Goal: Task Accomplishment & Management: Complete application form

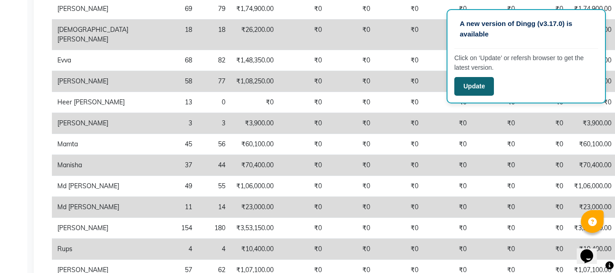
click at [479, 80] on button "Update" at bounding box center [475, 86] width 40 height 19
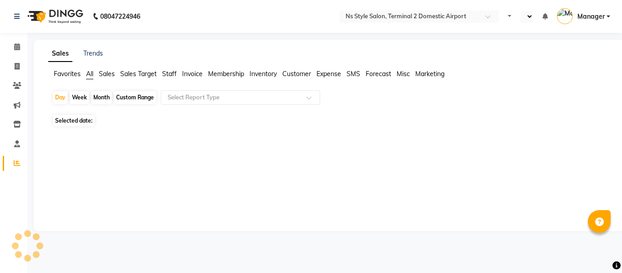
select select "en"
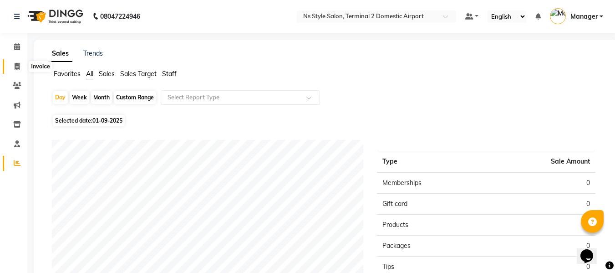
click at [16, 68] on icon at bounding box center [17, 66] width 5 height 7
select select "service"
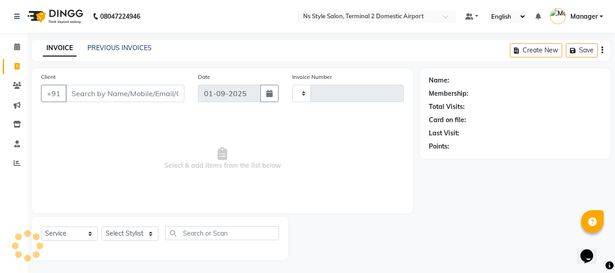
type input "2178"
select select "5661"
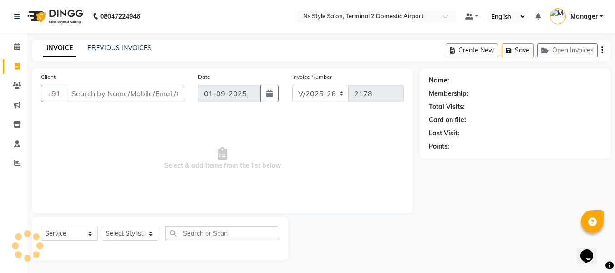
scroll to position [1, 0]
click at [121, 48] on link "PREVIOUS INVOICES" at bounding box center [119, 47] width 64 height 8
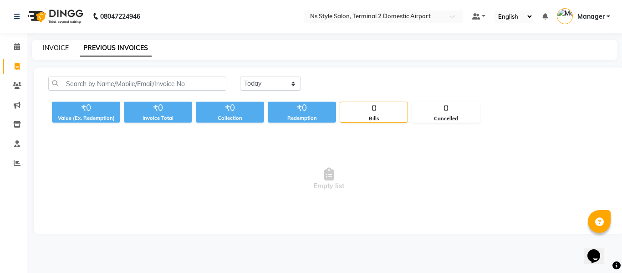
click at [51, 46] on link "INVOICE" at bounding box center [56, 48] width 26 height 8
select select "service"
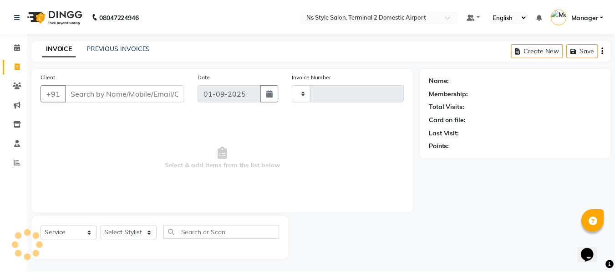
scroll to position [1, 0]
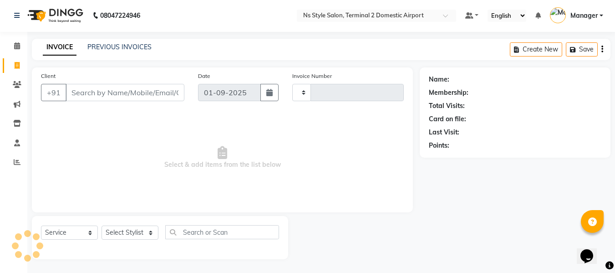
type input "2178"
select select "5661"
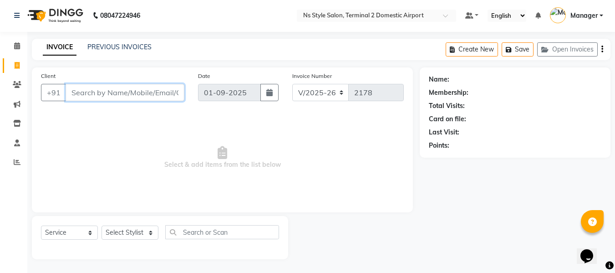
click at [143, 89] on input "Client" at bounding box center [125, 92] width 119 height 17
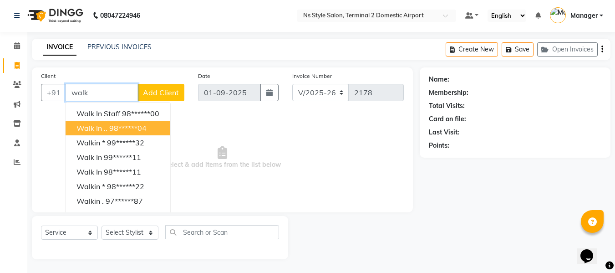
click at [127, 127] on ngb-highlight "98******04" at bounding box center [127, 127] width 37 height 9
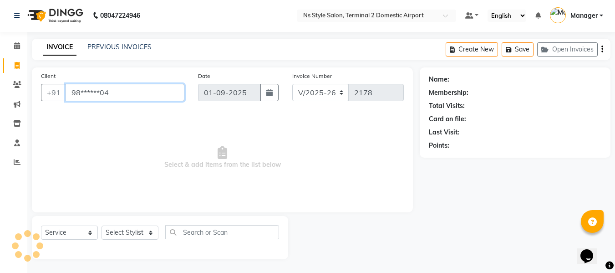
type input "98******04"
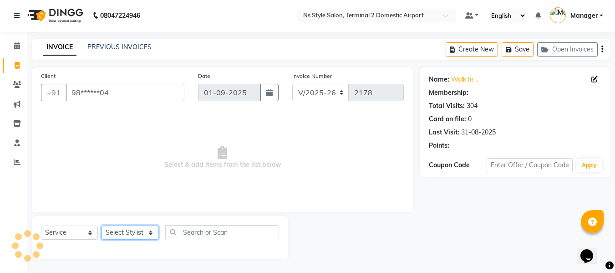
click at [125, 235] on select "Select Stylist ASHA ANIL JADHAV Dilshad Ahmad EHATESHAM ALI EVVA FARHEEN SHAIKH…" at bounding box center [130, 232] width 57 height 14
select select "39692"
click at [102, 225] on select "Select Stylist ASHA ANIL JADHAV Dilshad Ahmad EHATESHAM ALI EVVA FARHEEN SHAIKH…" at bounding box center [130, 232] width 57 height 14
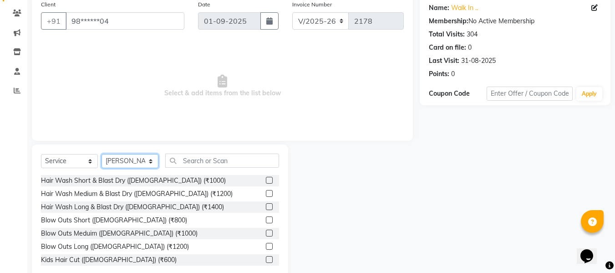
scroll to position [92, 0]
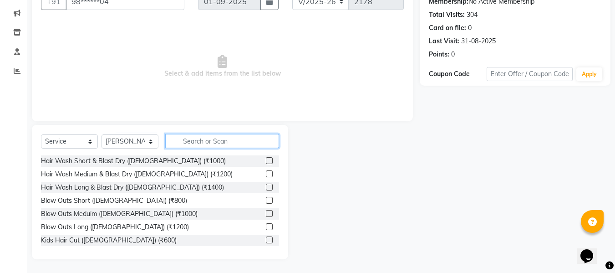
click at [214, 137] on input "text" at bounding box center [222, 141] width 114 height 14
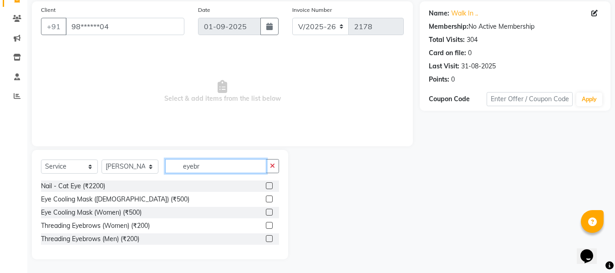
scroll to position [27, 0]
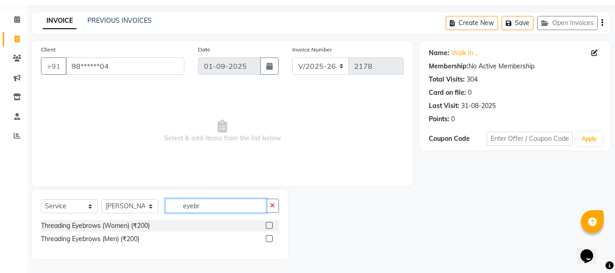
type input "eyebr"
click at [270, 223] on label at bounding box center [269, 225] width 7 height 7
click at [270, 223] on input "checkbox" at bounding box center [269, 226] width 6 height 6
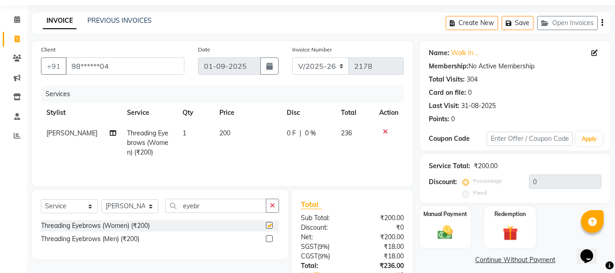
checkbox input "false"
click at [231, 207] on input "eyebr" at bounding box center [215, 206] width 101 height 14
type input "e"
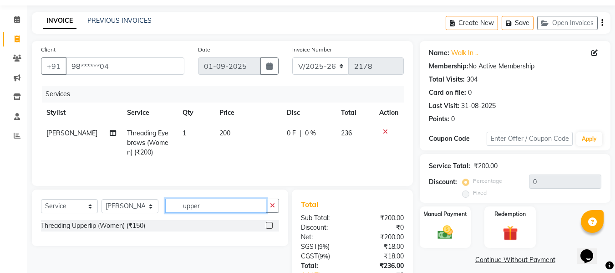
type input "upper"
click at [271, 226] on label at bounding box center [269, 225] width 7 height 7
click at [271, 226] on input "checkbox" at bounding box center [269, 226] width 6 height 6
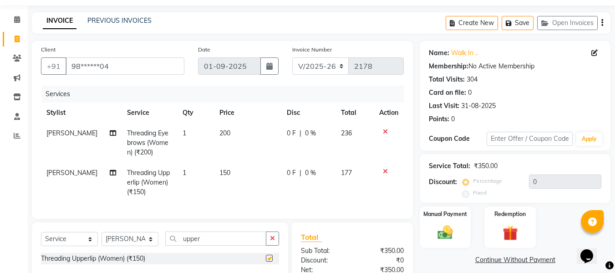
checkbox input "false"
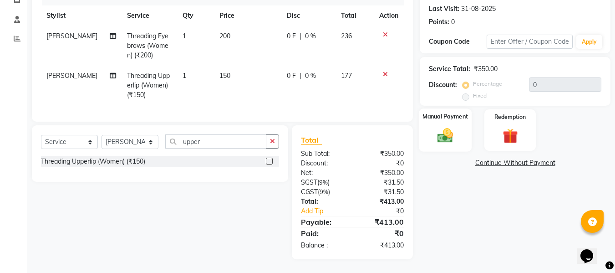
click at [443, 133] on img at bounding box center [446, 135] width 26 height 18
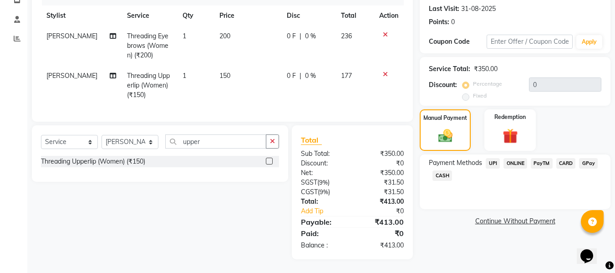
click at [563, 158] on span "CARD" at bounding box center [567, 163] width 20 height 10
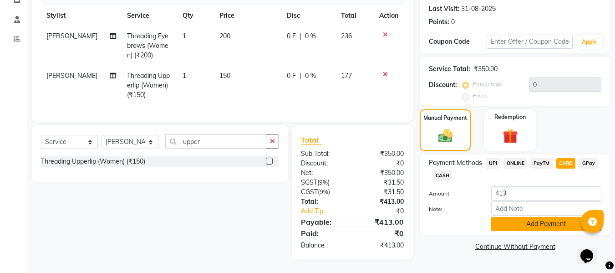
click at [555, 217] on button "Add Payment" at bounding box center [546, 224] width 110 height 14
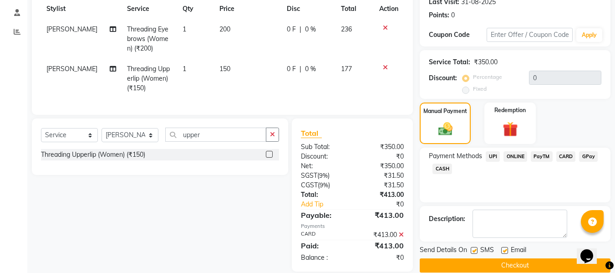
scroll to position [150, 0]
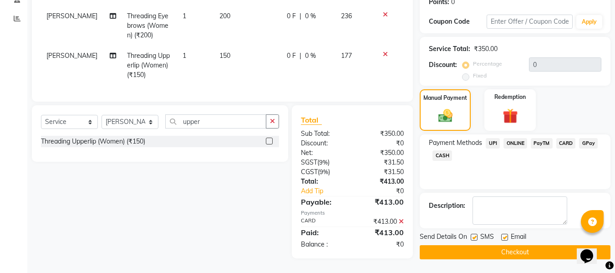
click at [531, 245] on button "Checkout" at bounding box center [515, 252] width 191 height 14
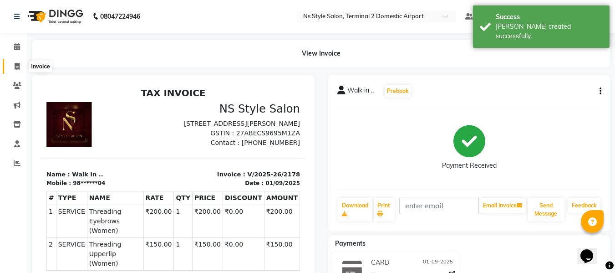
click at [21, 70] on span at bounding box center [17, 66] width 16 height 10
select select "service"
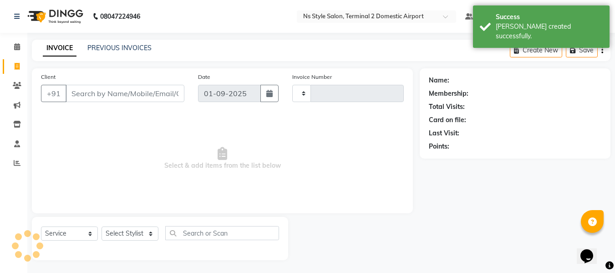
scroll to position [1, 0]
type input "2179"
select select "5661"
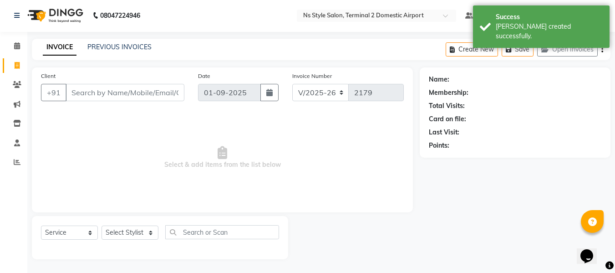
click at [104, 91] on input "Client" at bounding box center [125, 92] width 119 height 17
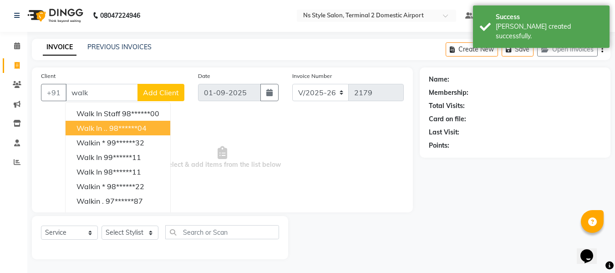
click at [114, 126] on ngb-highlight "98******04" at bounding box center [127, 127] width 37 height 9
type input "98******04"
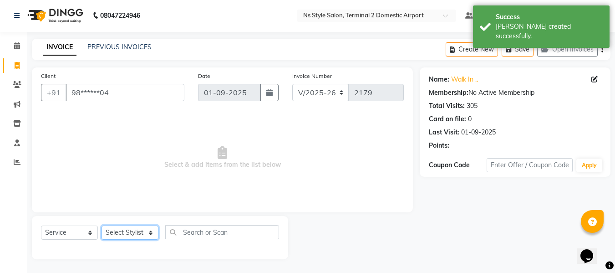
click at [129, 234] on select "Select Stylist ASHA ANIL JADHAV Dilshad Ahmad EHATESHAM ALI EVVA FARHEEN SHAIKH…" at bounding box center [130, 232] width 57 height 14
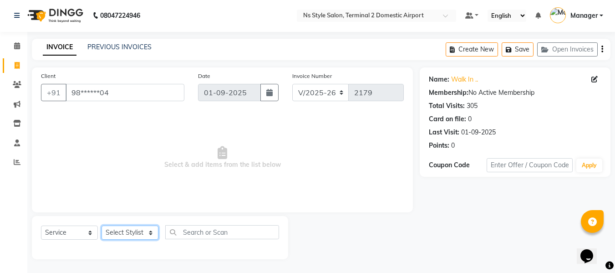
select select "39706"
click at [102, 225] on select "Select Stylist ASHA ANIL JADHAV Dilshad Ahmad EHATESHAM ALI EVVA FARHEEN SHAIKH…" at bounding box center [130, 232] width 57 height 14
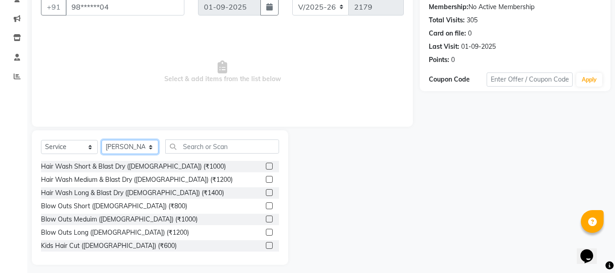
scroll to position [87, 0]
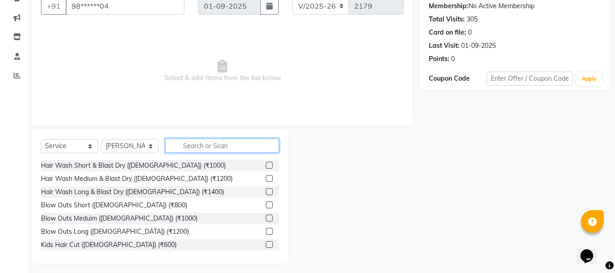
click at [220, 143] on input "text" at bounding box center [222, 145] width 114 height 14
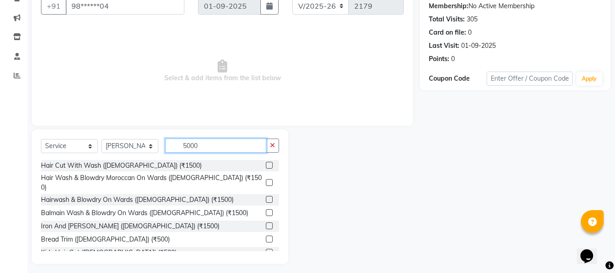
scroll to position [67, 0]
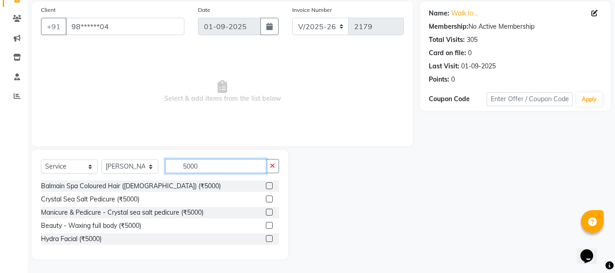
type input "5000"
click at [268, 187] on label at bounding box center [269, 185] width 7 height 7
click at [268, 187] on input "checkbox" at bounding box center [269, 186] width 6 height 6
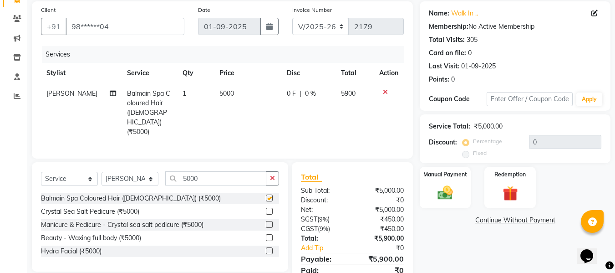
checkbox input "false"
click at [214, 171] on input "5000" at bounding box center [215, 178] width 101 height 14
type input "5"
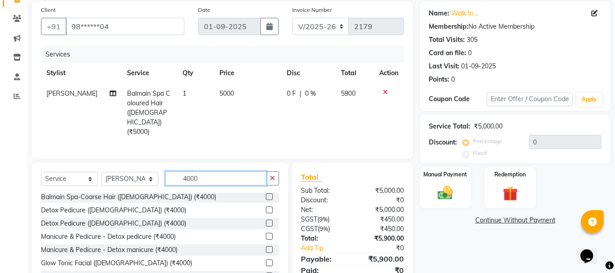
scroll to position [92, 0]
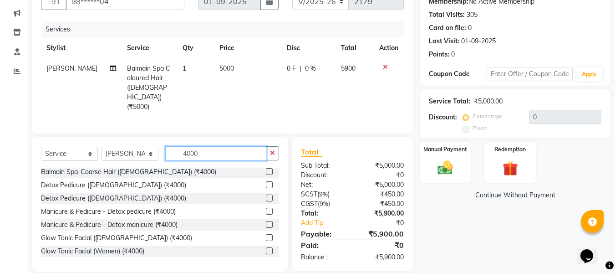
type input "4000"
click at [266, 234] on label at bounding box center [269, 237] width 7 height 7
click at [266, 235] on input "checkbox" at bounding box center [269, 238] width 6 height 6
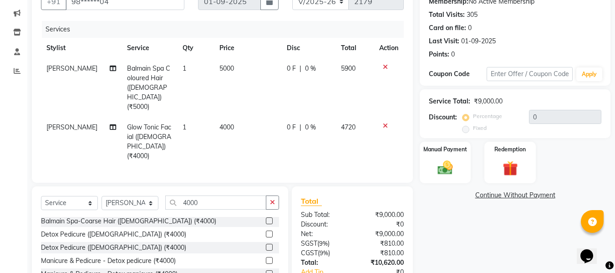
checkbox input "false"
click at [210, 195] on input "4000" at bounding box center [215, 202] width 101 height 14
type input "4"
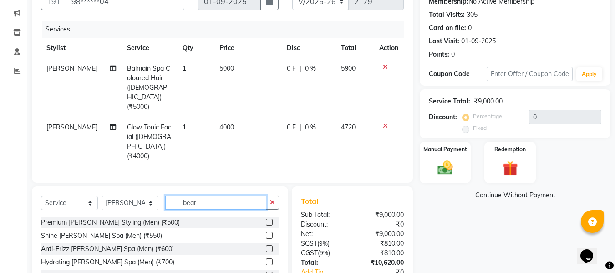
scroll to position [0, 0]
type input "beard"
click at [269, 219] on label at bounding box center [269, 222] width 7 height 7
click at [269, 220] on input "checkbox" at bounding box center [269, 223] width 6 height 6
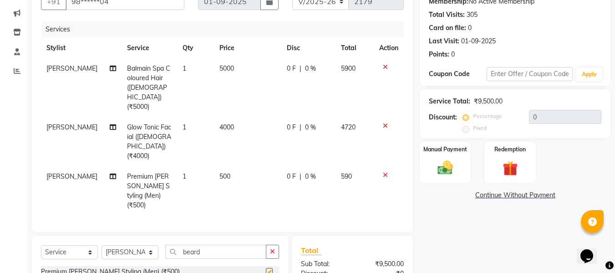
checkbox input "false"
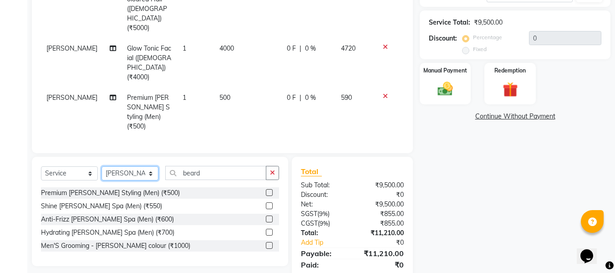
click at [135, 166] on select "Select Stylist ASHA ANIL JADHAV Dilshad Ahmad EHATESHAM ALI EVVA FARHEEN SHAIKH…" at bounding box center [130, 173] width 57 height 14
select select "39699"
click at [102, 166] on select "Select Stylist ASHA ANIL JADHAV Dilshad Ahmad EHATESHAM ALI EVVA FARHEEN SHAIKH…" at bounding box center [130, 173] width 57 height 14
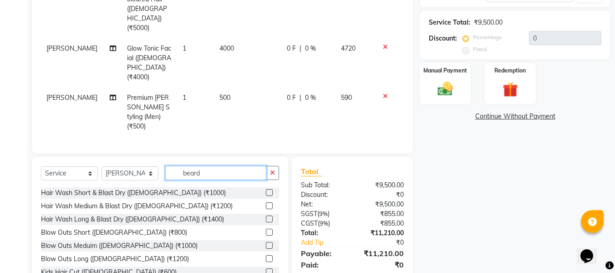
click at [225, 166] on input "beard" at bounding box center [215, 173] width 101 height 14
type input "b"
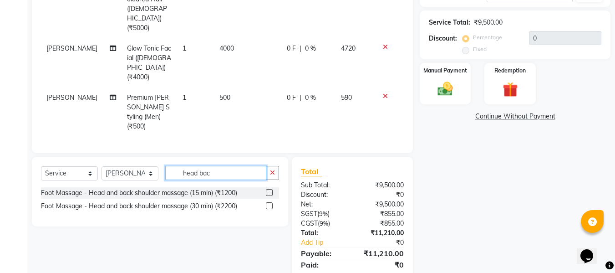
type input "head bac"
click at [271, 187] on div at bounding box center [272, 192] width 13 height 11
click at [271, 189] on label at bounding box center [269, 192] width 7 height 7
click at [271, 190] on input "checkbox" at bounding box center [269, 193] width 6 height 6
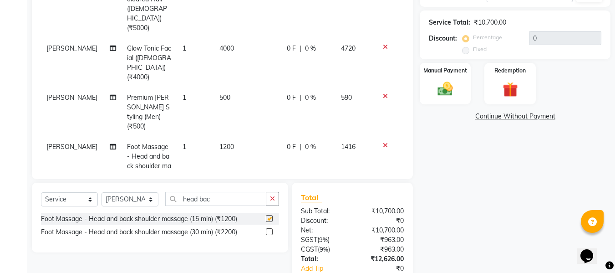
checkbox input "false"
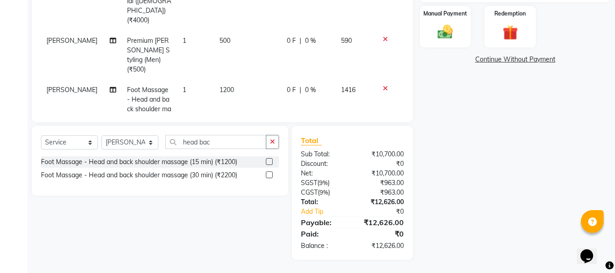
scroll to position [228, 0]
click at [442, 30] on img at bounding box center [446, 31] width 26 height 18
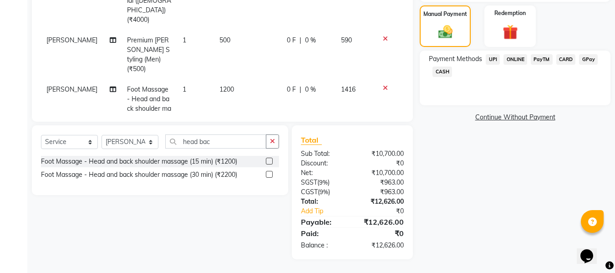
click at [566, 58] on span "CARD" at bounding box center [567, 59] width 20 height 10
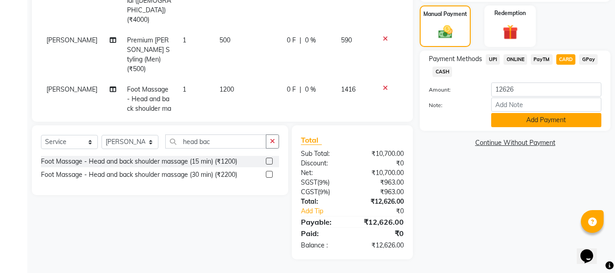
click at [556, 123] on button "Add Payment" at bounding box center [546, 120] width 110 height 14
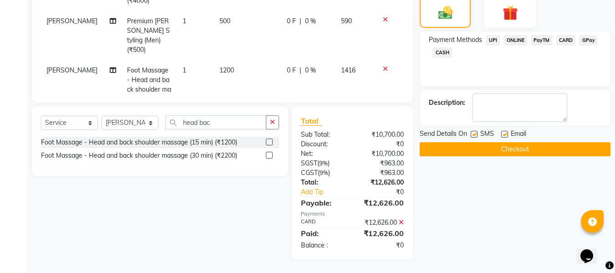
click at [547, 147] on button "Checkout" at bounding box center [515, 149] width 191 height 14
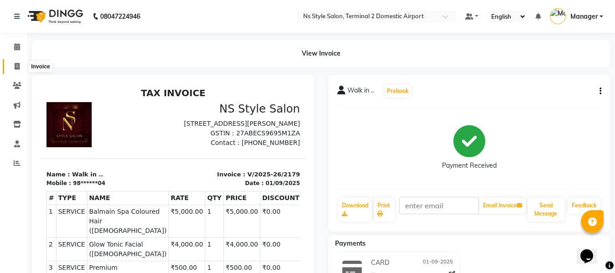
click at [20, 66] on span at bounding box center [17, 66] width 16 height 10
select select "service"
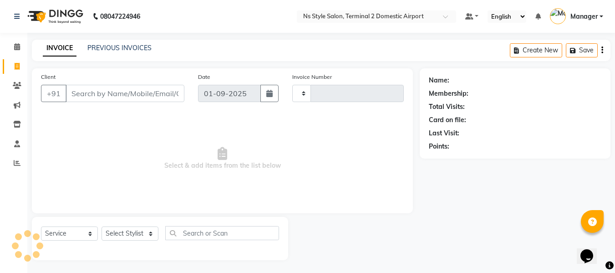
scroll to position [1, 0]
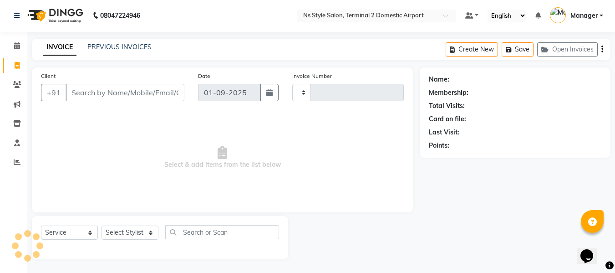
click at [99, 93] on input "Client" at bounding box center [125, 92] width 119 height 17
type input "walk"
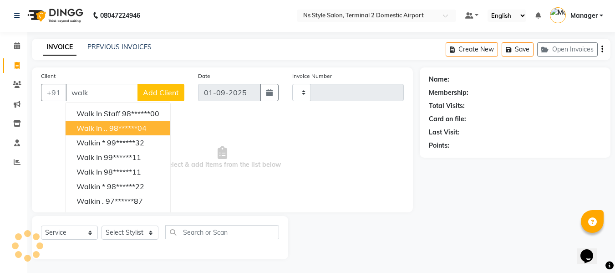
type input "2180"
click at [108, 124] on button "Walk in .. 98******04" at bounding box center [118, 128] width 105 height 15
type input "98******04"
select select "5661"
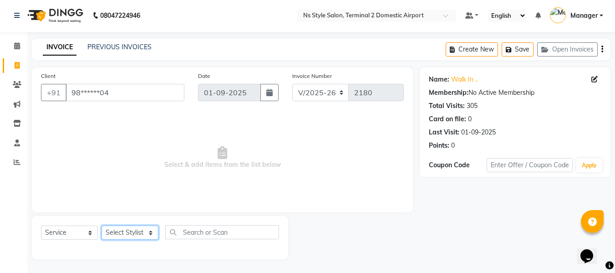
click at [122, 226] on select "Select Stylist ASHA ANIL JADHAV Dilshad Ahmad EHATESHAM ALI EVVA FARHEEN SHAIKH…" at bounding box center [130, 232] width 57 height 14
select select "39697"
click at [102, 225] on select "Select Stylist ASHA ANIL JADHAV Dilshad Ahmad EHATESHAM ALI EVVA FARHEEN SHAIKH…" at bounding box center [130, 232] width 57 height 14
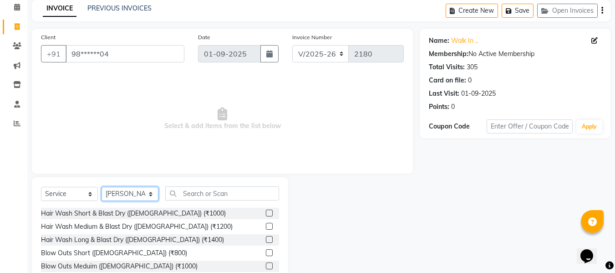
scroll to position [40, 0]
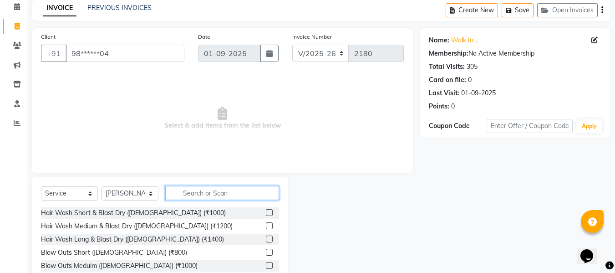
click at [215, 191] on input "text" at bounding box center [222, 193] width 114 height 14
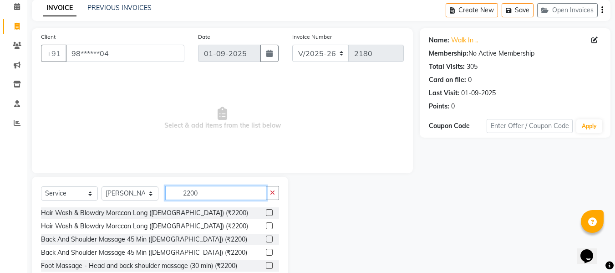
type input "2200"
click at [266, 212] on label at bounding box center [269, 212] width 7 height 7
click at [266, 212] on input "checkbox" at bounding box center [269, 213] width 6 height 6
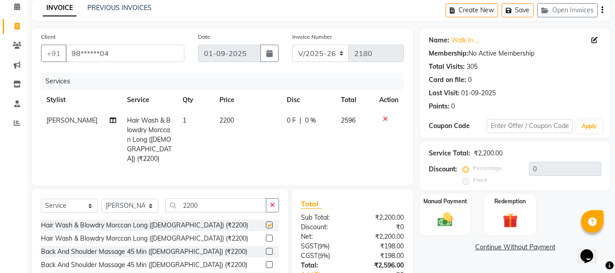
checkbox input "false"
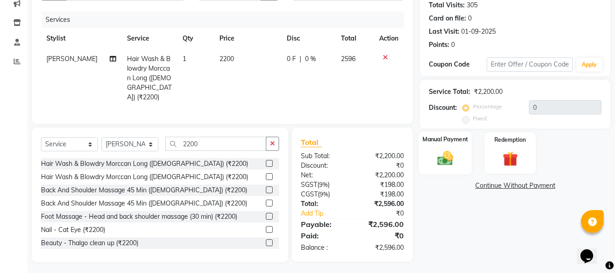
click at [444, 158] on img at bounding box center [446, 158] width 26 height 18
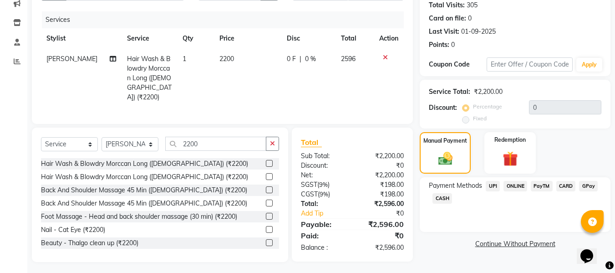
click at [560, 184] on span "CARD" at bounding box center [567, 186] width 20 height 10
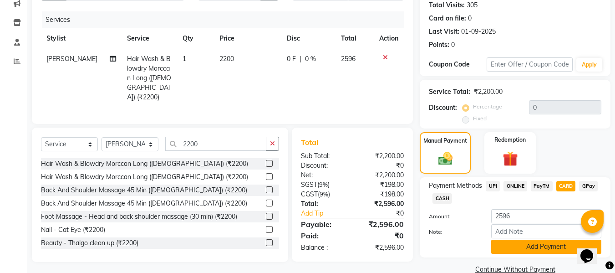
click at [530, 249] on button "Add Payment" at bounding box center [546, 247] width 110 height 14
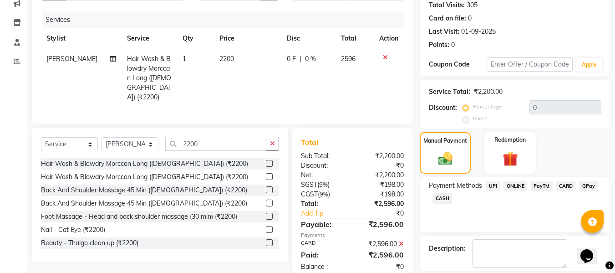
scroll to position [144, 0]
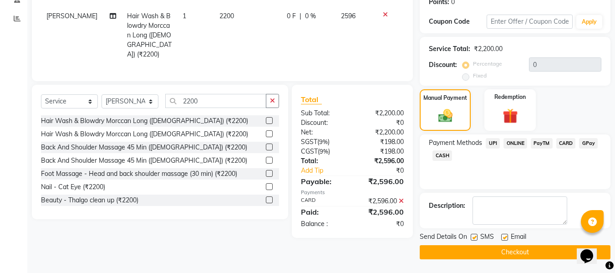
click at [523, 253] on button "Checkout" at bounding box center [515, 252] width 191 height 14
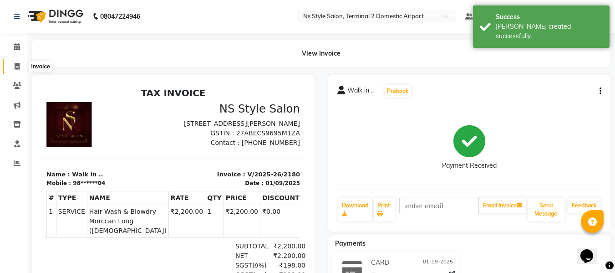
click at [15, 69] on icon at bounding box center [17, 66] width 5 height 7
select select "service"
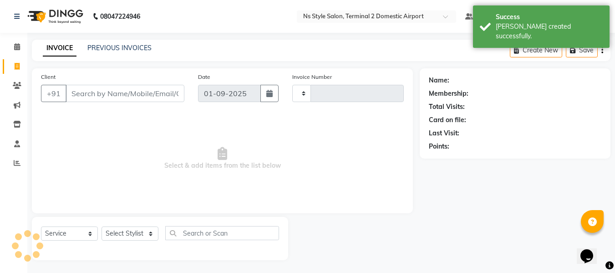
scroll to position [1, 0]
type input "2181"
select select "5661"
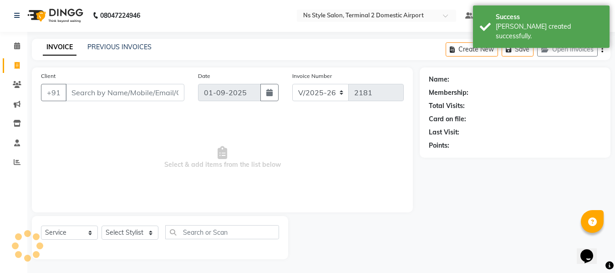
click at [94, 91] on input "Client" at bounding box center [125, 92] width 119 height 17
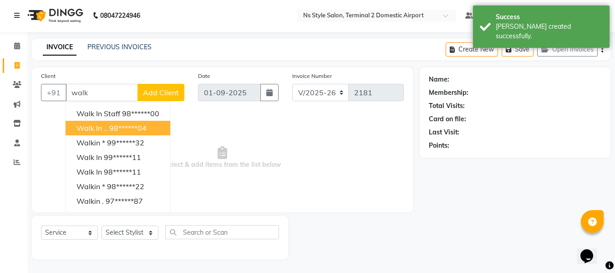
click at [110, 128] on ngb-highlight "98******04" at bounding box center [127, 127] width 37 height 9
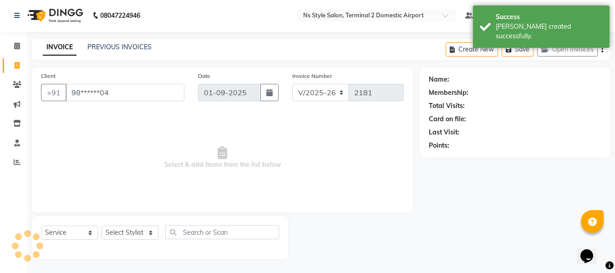
type input "98******04"
click at [129, 229] on select "Select Stylist ASHA ANIL JADHAV Dilshad Ahmad EHATESHAM ALI EVVA FARHEEN SHAIKH…" at bounding box center [130, 232] width 57 height 14
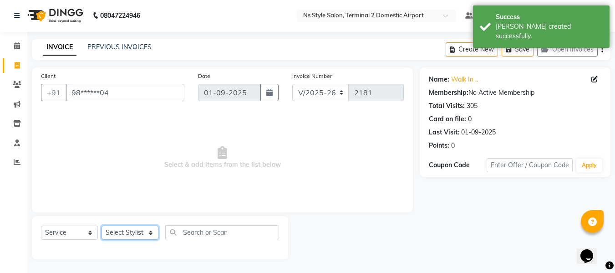
select select "39699"
click at [102, 225] on select "Select Stylist ASHA ANIL JADHAV Dilshad Ahmad EHATESHAM ALI EVVA FARHEEN SHAIKH…" at bounding box center [130, 232] width 57 height 14
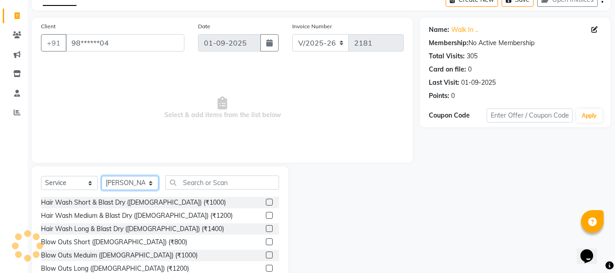
scroll to position [51, 0]
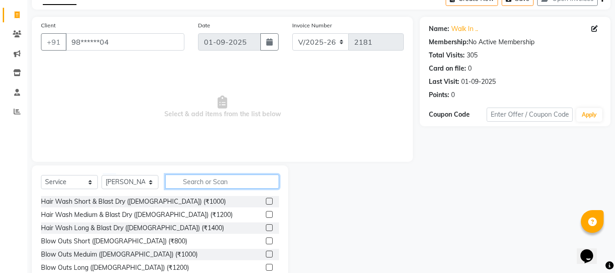
click at [221, 184] on input "text" at bounding box center [222, 181] width 114 height 14
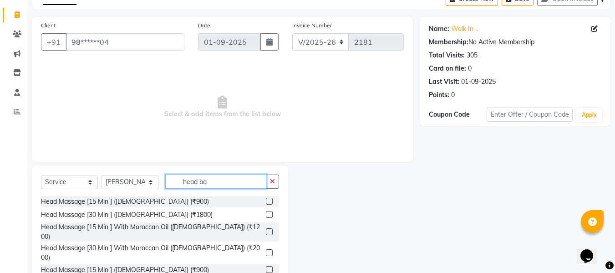
scroll to position [27, 0]
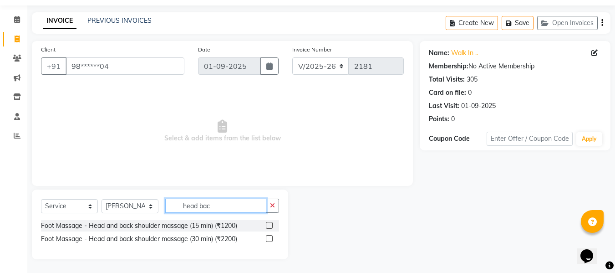
type input "head bac"
click at [270, 238] on label at bounding box center [269, 238] width 7 height 7
click at [270, 238] on input "checkbox" at bounding box center [269, 239] width 6 height 6
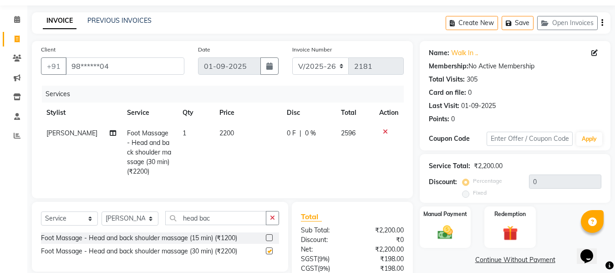
checkbox input "false"
click at [238, 224] on input "head bac" at bounding box center [215, 218] width 101 height 14
type input "h"
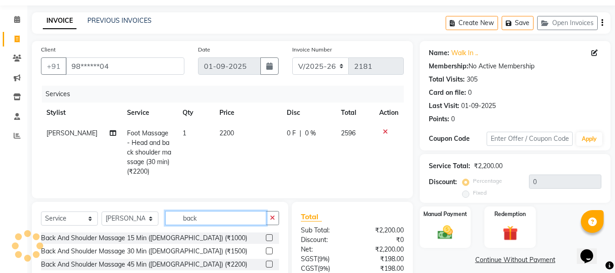
type input "back"
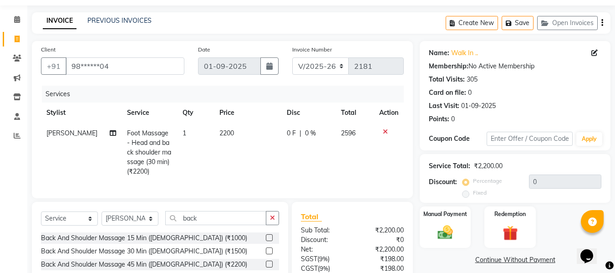
click at [266, 241] on label at bounding box center [269, 237] width 7 height 7
click at [266, 241] on input "checkbox" at bounding box center [269, 238] width 6 height 6
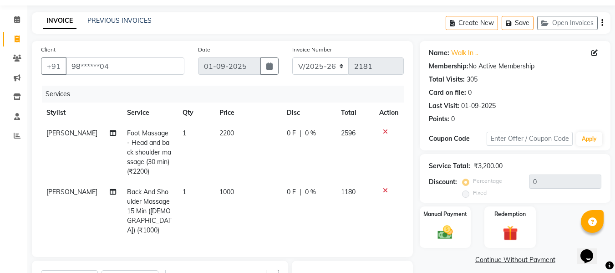
checkbox input "false"
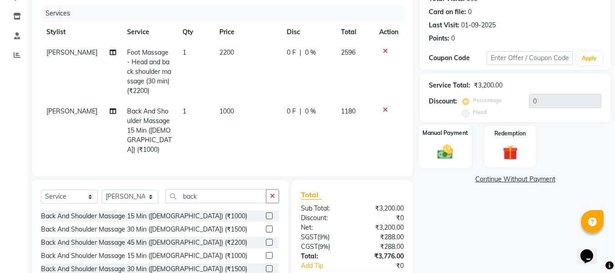
scroll to position [108, 0]
click at [444, 151] on img at bounding box center [446, 151] width 26 height 18
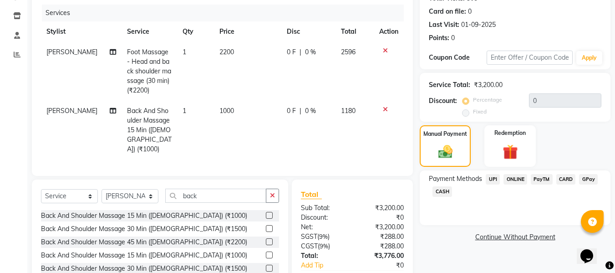
click at [570, 174] on span "CARD" at bounding box center [567, 179] width 20 height 10
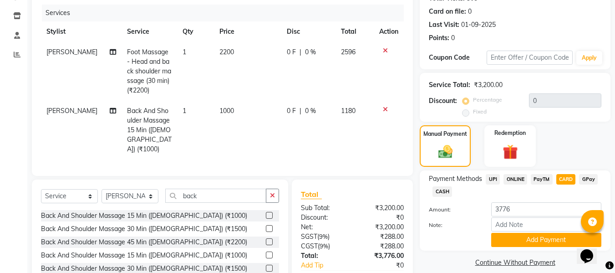
scroll to position [160, 0]
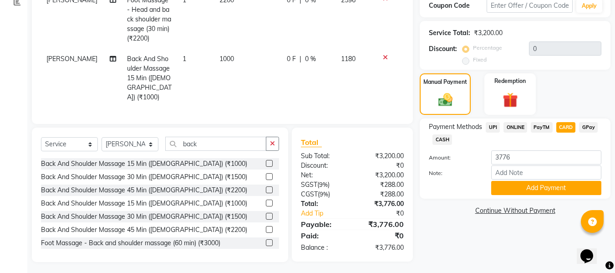
click at [444, 141] on span "CASH" at bounding box center [443, 139] width 20 height 10
click at [537, 186] on button "Add Payment" at bounding box center [546, 188] width 110 height 14
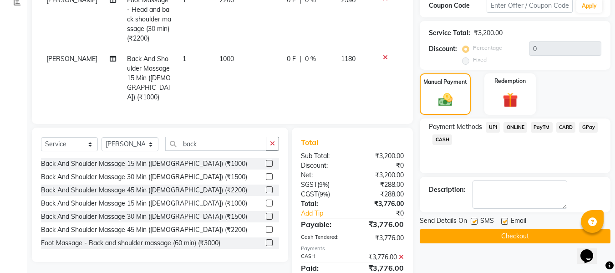
scroll to position [192, 0]
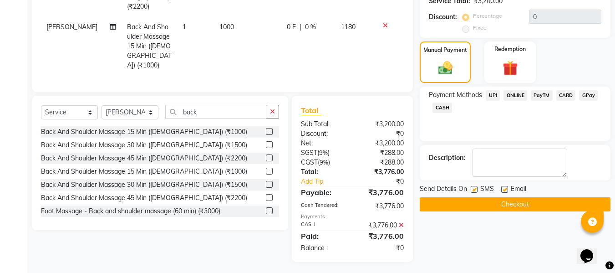
click at [530, 204] on button "Checkout" at bounding box center [515, 204] width 191 height 14
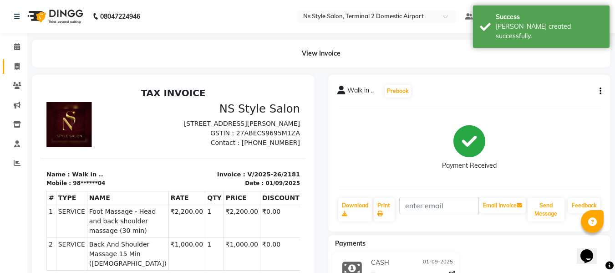
click at [17, 72] on link "Invoice" at bounding box center [14, 66] width 22 height 15
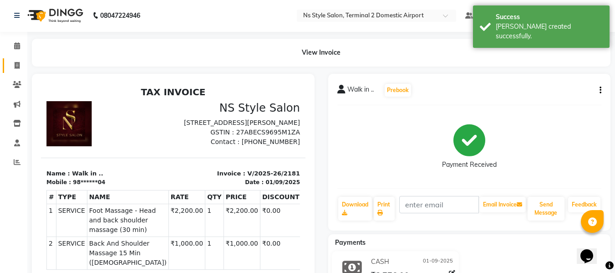
select select "5661"
select select "service"
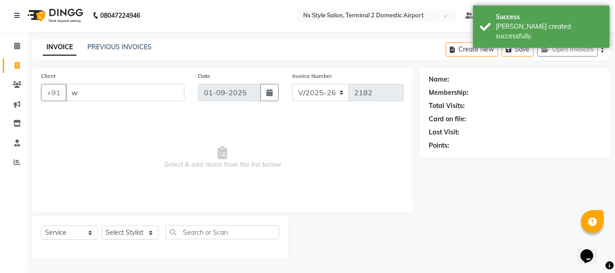
click at [98, 92] on input "w" at bounding box center [125, 92] width 119 height 17
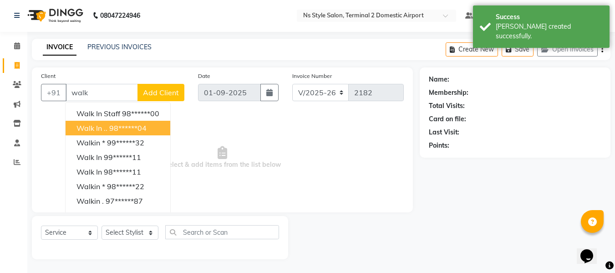
click at [107, 124] on button "Walk in .. 98******04" at bounding box center [118, 128] width 105 height 15
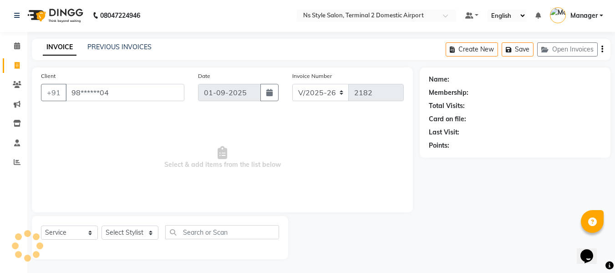
type input "98******04"
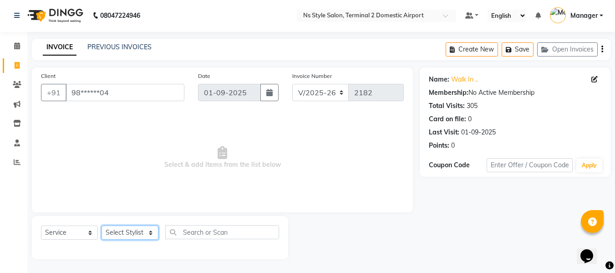
drag, startPoint x: 127, startPoint y: 233, endPoint x: 128, endPoint y: 87, distance: 146.6
click at [128, 87] on div "Client +91 98******04 Date 01-09-2025 Invoice Number V/2025 V/2025-26 2182 Sele…" at bounding box center [222, 163] width 395 height 192
select select "39704"
click at [102, 225] on select "Select Stylist ASHA ANIL JADHAV Dilshad Ahmad EHATESHAM ALI EVVA FARHEEN SHAIKH…" at bounding box center [130, 232] width 57 height 14
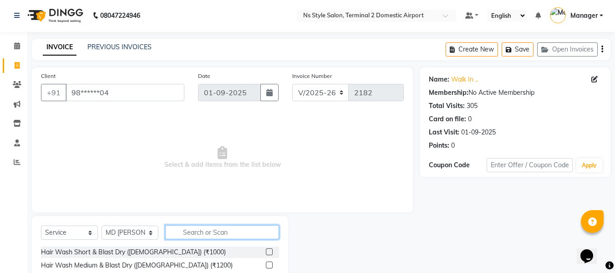
click at [210, 228] on input "text" at bounding box center [222, 232] width 114 height 14
type input "1700"
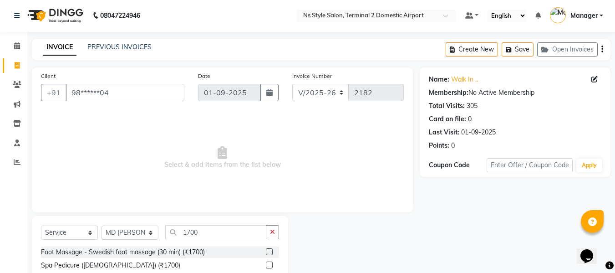
click at [271, 256] on div at bounding box center [269, 253] width 6 height 10
click at [269, 251] on label at bounding box center [269, 251] width 7 height 7
click at [269, 251] on input "checkbox" at bounding box center [269, 252] width 6 height 6
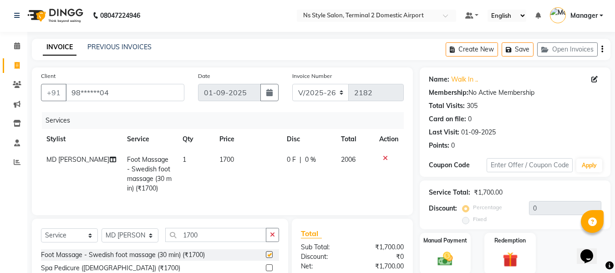
checkbox input "false"
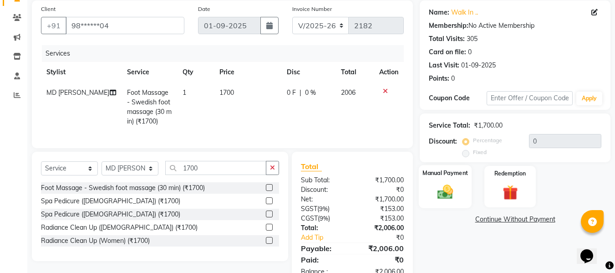
scroll to position [68, 0]
click at [451, 195] on img at bounding box center [446, 191] width 26 height 18
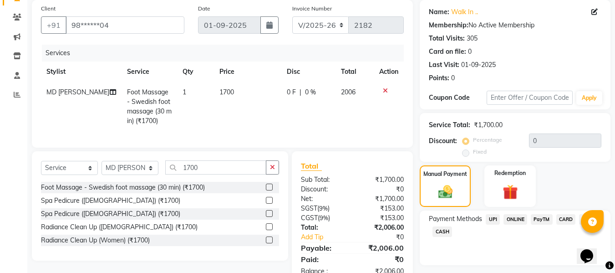
click at [564, 219] on span "CARD" at bounding box center [567, 219] width 20 height 10
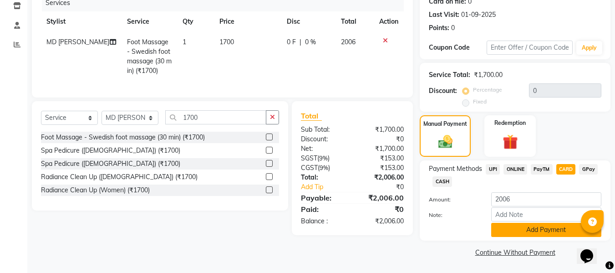
click at [555, 225] on button "Add Payment" at bounding box center [546, 230] width 110 height 14
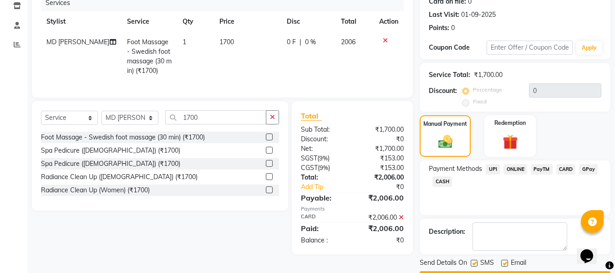
scroll to position [144, 0]
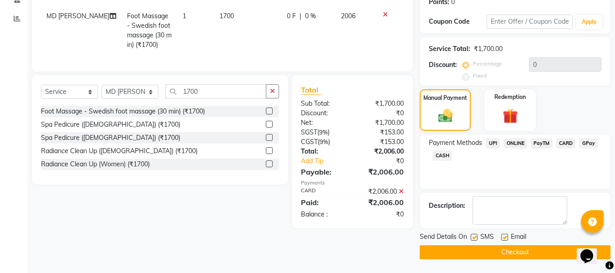
click at [536, 248] on button "Checkout" at bounding box center [515, 252] width 191 height 14
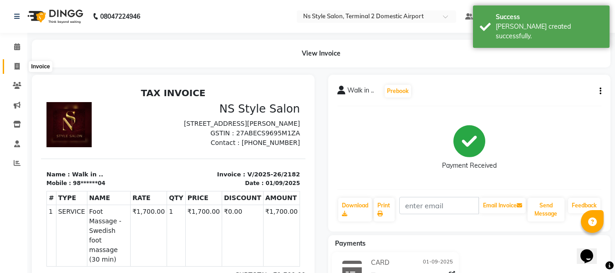
click at [16, 71] on span at bounding box center [17, 66] width 16 height 10
select select "service"
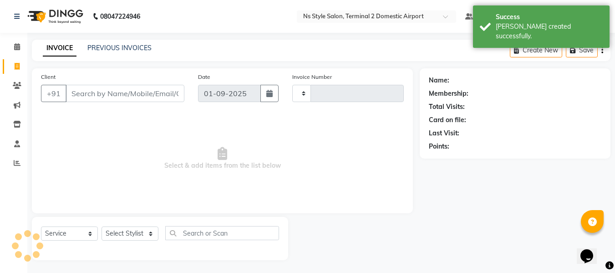
scroll to position [1, 0]
type input "2183"
select select "5661"
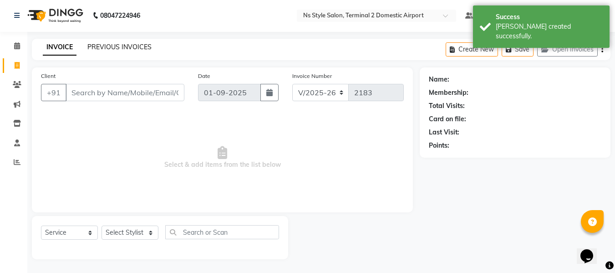
click at [120, 45] on link "PREVIOUS INVOICES" at bounding box center [119, 47] width 64 height 8
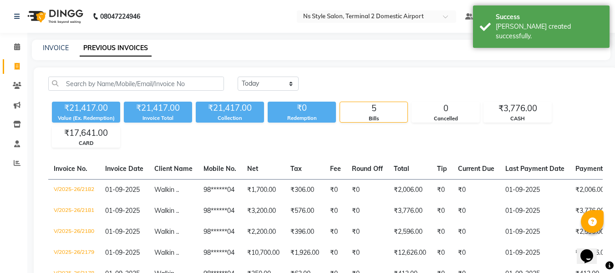
click at [120, 45] on link "PREVIOUS INVOICES" at bounding box center [116, 48] width 72 height 16
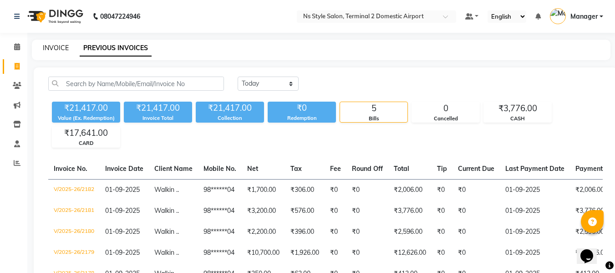
click at [59, 51] on link "INVOICE" at bounding box center [56, 48] width 26 height 8
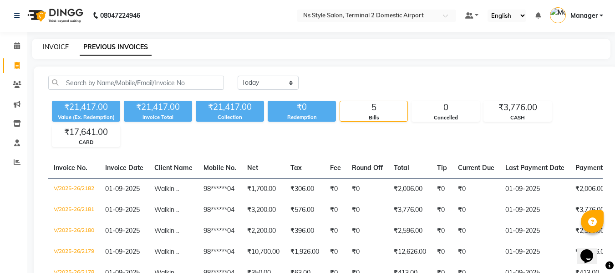
select select "service"
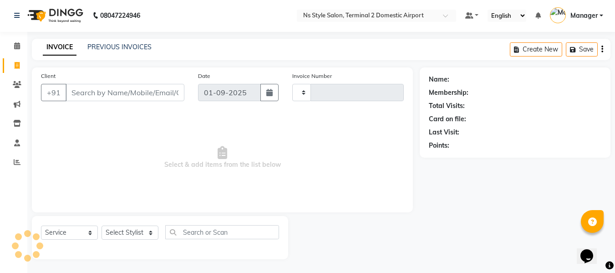
type input "2183"
select select "5661"
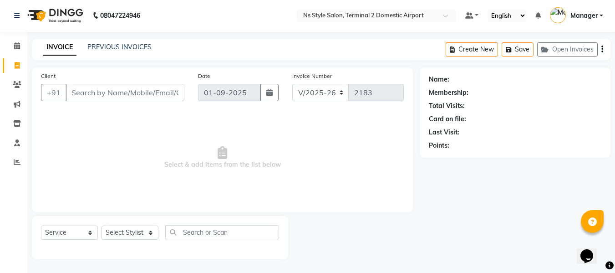
click at [99, 89] on input "Client" at bounding box center [125, 92] width 119 height 17
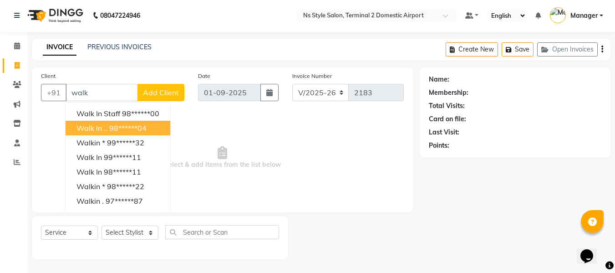
click at [115, 132] on ngb-highlight "98******04" at bounding box center [127, 127] width 37 height 9
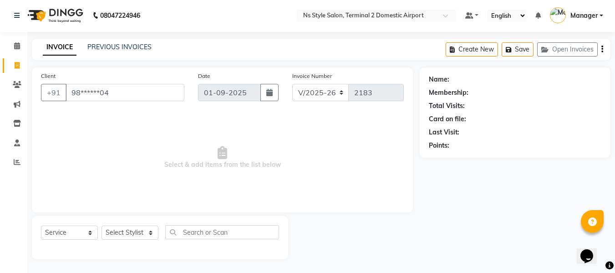
type input "98******04"
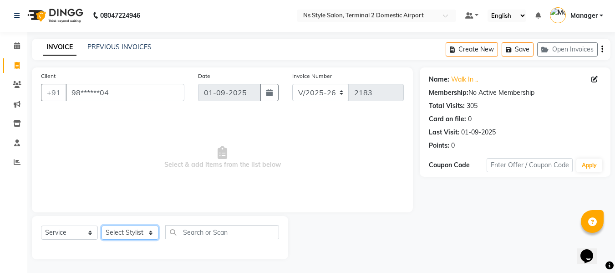
click at [121, 230] on select "Select Stylist ASHA ANIL JADHAV Dilshad Ahmad EHATESHAM ALI EVVA FARHEEN SHAIKH…" at bounding box center [130, 232] width 57 height 14
select select "39697"
click at [102, 225] on select "Select Stylist ASHA ANIL JADHAV Dilshad Ahmad EHATESHAM ALI EVVA FARHEEN SHAIKH…" at bounding box center [130, 232] width 57 height 14
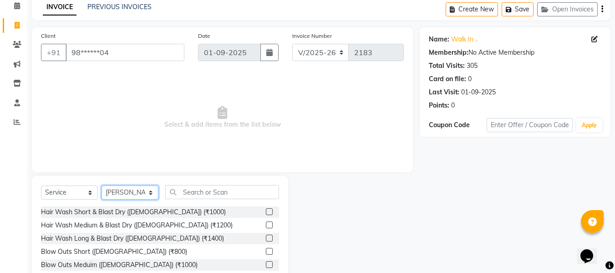
scroll to position [92, 0]
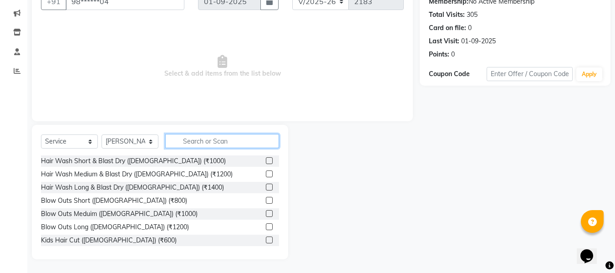
click at [204, 139] on input "text" at bounding box center [222, 141] width 114 height 14
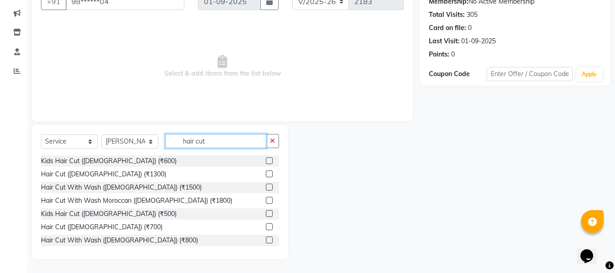
scroll to position [54, 0]
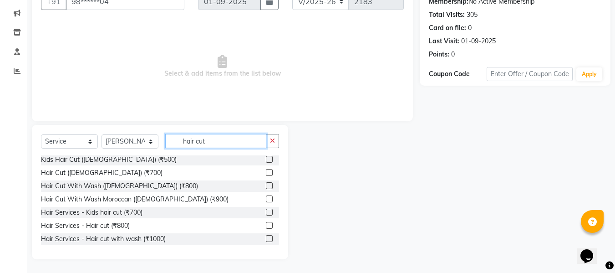
type input "hair cut"
click at [266, 238] on label at bounding box center [269, 238] width 7 height 7
click at [266, 238] on input "checkbox" at bounding box center [269, 239] width 6 height 6
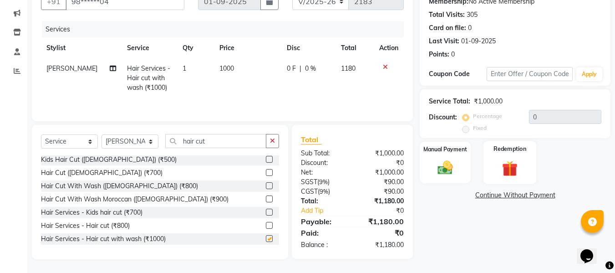
checkbox input "false"
click at [449, 166] on img at bounding box center [446, 167] width 26 height 18
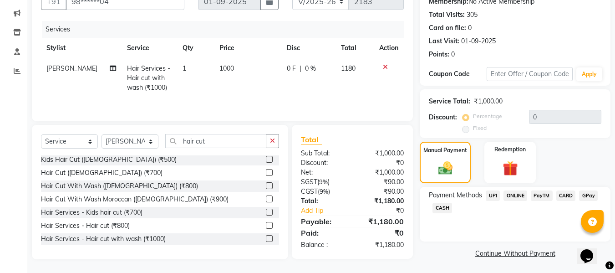
scroll to position [93, 0]
click at [438, 207] on span "CASH" at bounding box center [443, 207] width 20 height 10
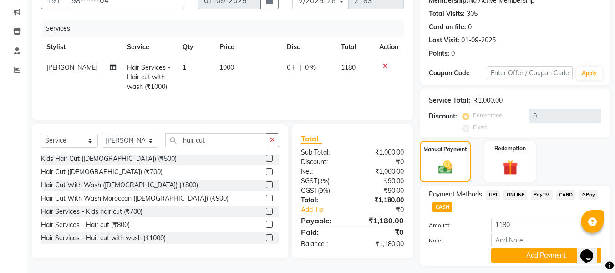
scroll to position [118, 0]
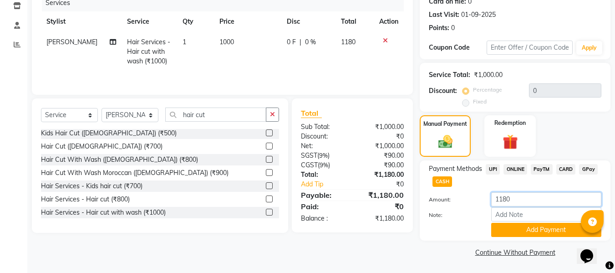
click at [525, 198] on input "1180" at bounding box center [546, 199] width 110 height 14
type input "1"
type input "944"
click at [538, 227] on button "Add Payment" at bounding box center [546, 230] width 110 height 14
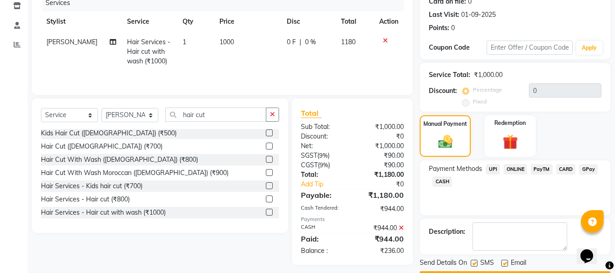
click at [564, 167] on span "CARD" at bounding box center [567, 169] width 20 height 10
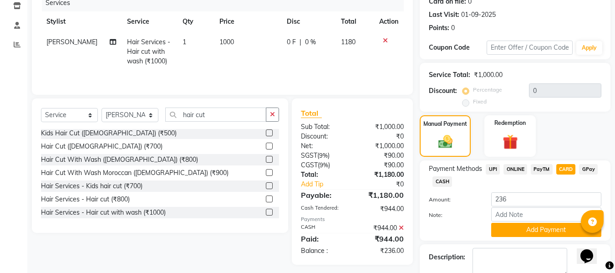
scroll to position [170, 0]
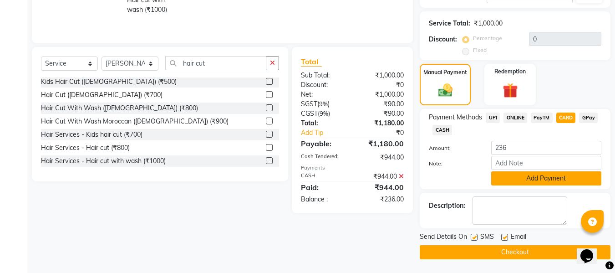
click at [518, 176] on button "Add Payment" at bounding box center [546, 178] width 110 height 14
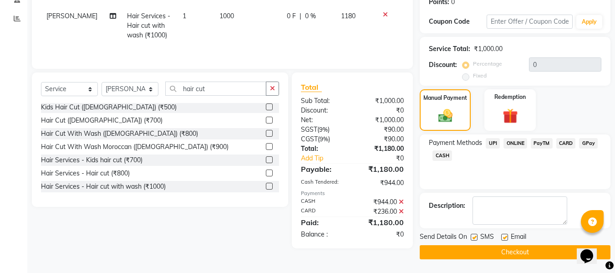
scroll to position [144, 0]
click at [496, 250] on button "Checkout" at bounding box center [515, 252] width 191 height 14
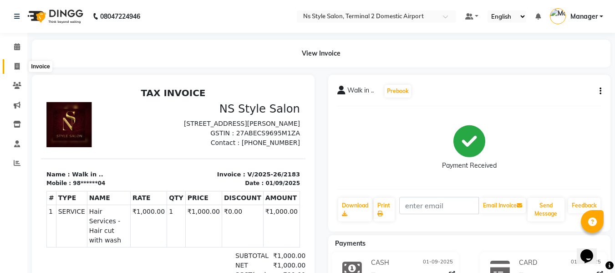
click at [19, 69] on icon at bounding box center [17, 66] width 5 height 7
select select "service"
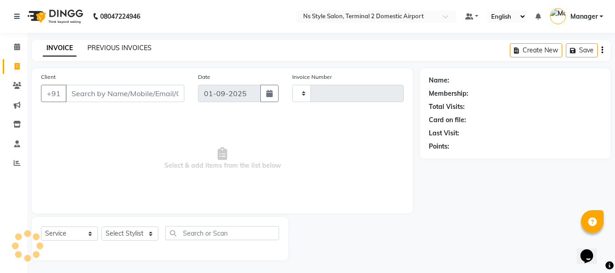
scroll to position [1, 0]
type input "2184"
select select "5661"
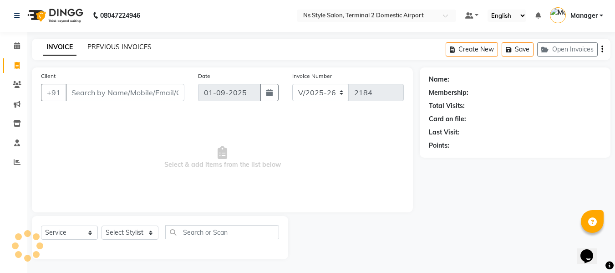
click at [125, 48] on link "PREVIOUS INVOICES" at bounding box center [119, 47] width 64 height 8
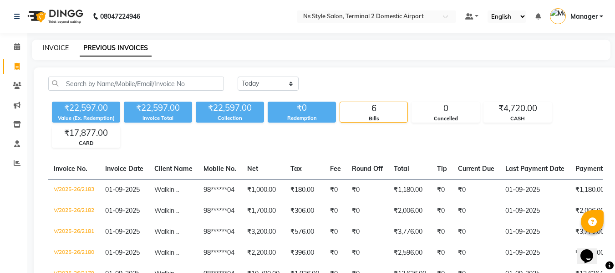
click at [50, 50] on link "INVOICE" at bounding box center [56, 48] width 26 height 8
select select "service"
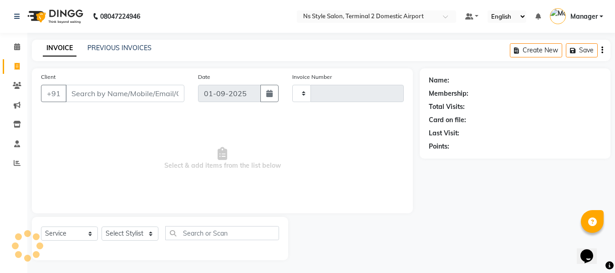
scroll to position [1, 0]
type input "2184"
select select "5661"
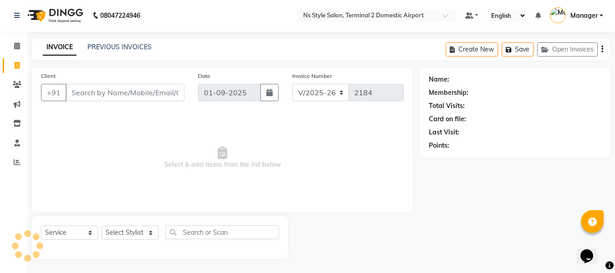
click at [91, 87] on input "Client" at bounding box center [125, 92] width 119 height 17
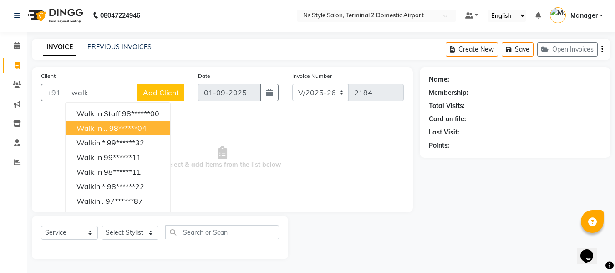
click at [118, 128] on ngb-highlight "98******04" at bounding box center [127, 127] width 37 height 9
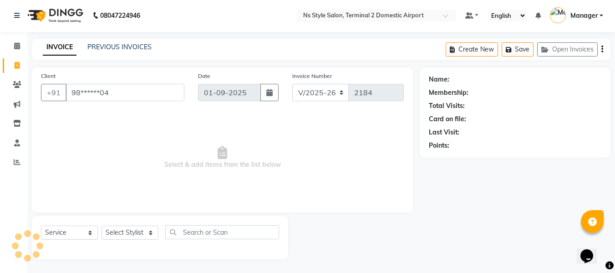
type input "98******04"
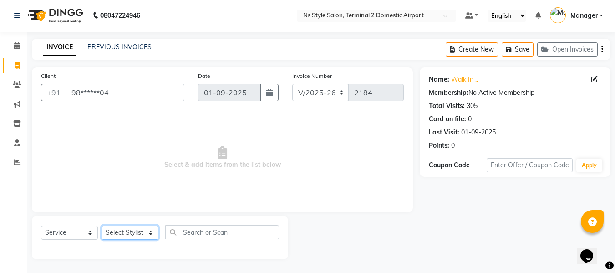
click at [133, 234] on select "Select Stylist ASHA ANIL JADHAV Dilshad Ahmad EHATESHAM ALI EVVA FARHEEN SHAIKH…" at bounding box center [130, 232] width 57 height 14
select select "39692"
click at [102, 225] on select "Select Stylist ASHA ANIL JADHAV Dilshad Ahmad EHATESHAM ALI EVVA FARHEEN SHAIKH…" at bounding box center [130, 232] width 57 height 14
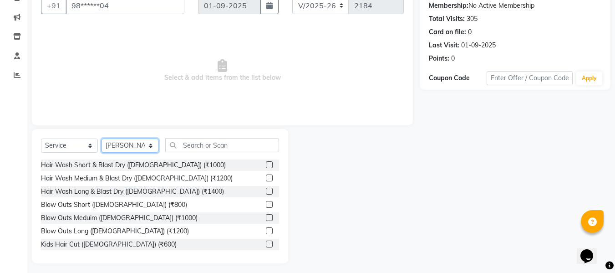
scroll to position [89, 0]
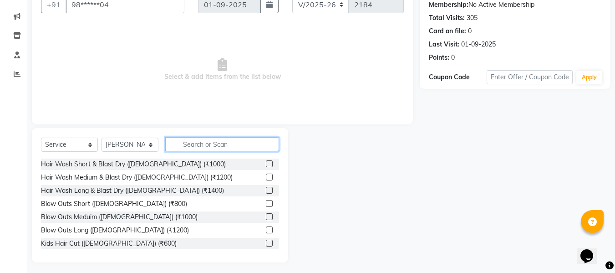
click at [237, 145] on input "text" at bounding box center [222, 144] width 114 height 14
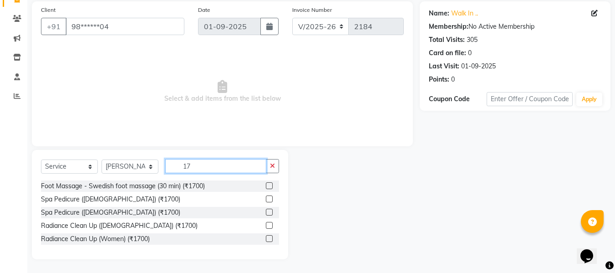
scroll to position [67, 0]
type input "1700"
click at [268, 184] on label at bounding box center [269, 185] width 7 height 7
click at [268, 184] on input "checkbox" at bounding box center [269, 186] width 6 height 6
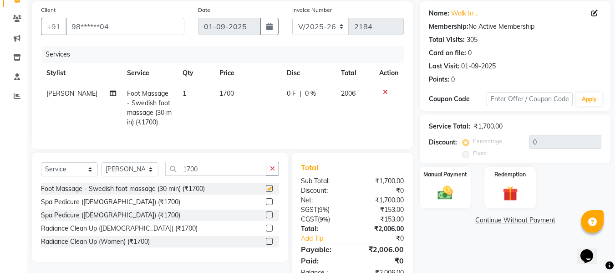
checkbox input "false"
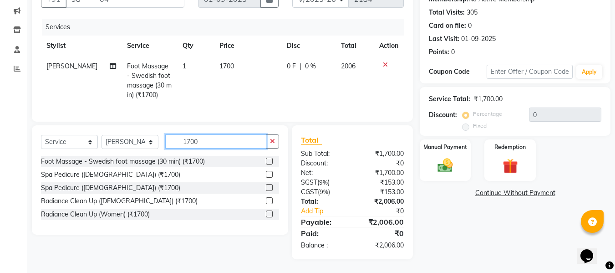
click at [214, 135] on input "1700" at bounding box center [215, 141] width 101 height 14
type input "1"
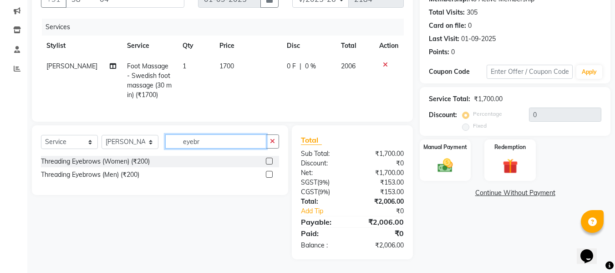
type input "eyebr"
click at [271, 162] on label at bounding box center [269, 161] width 7 height 7
click at [271, 162] on input "checkbox" at bounding box center [269, 161] width 6 height 6
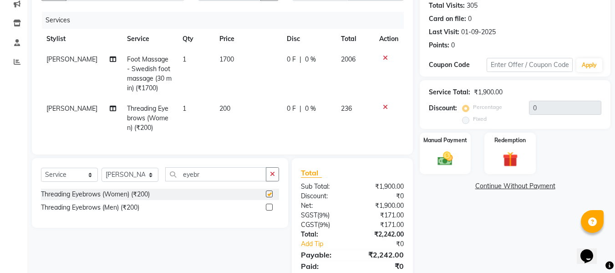
checkbox input "false"
click at [218, 177] on input "eyebr" at bounding box center [215, 174] width 101 height 14
type input "e"
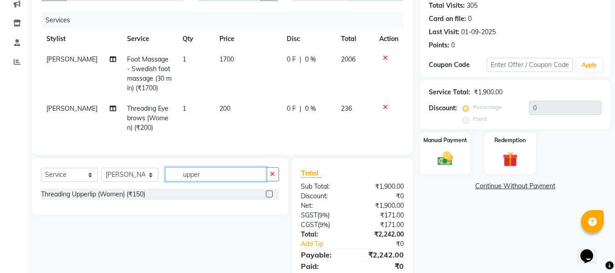
type input "upper"
click at [271, 197] on label at bounding box center [269, 193] width 7 height 7
click at [271, 197] on input "checkbox" at bounding box center [269, 194] width 6 height 6
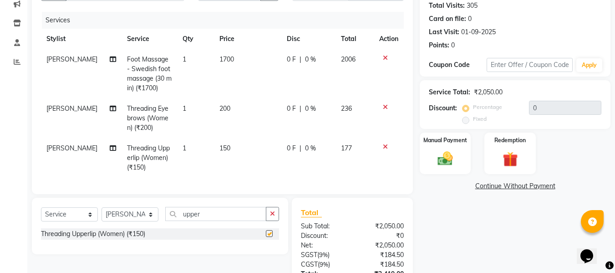
checkbox input "false"
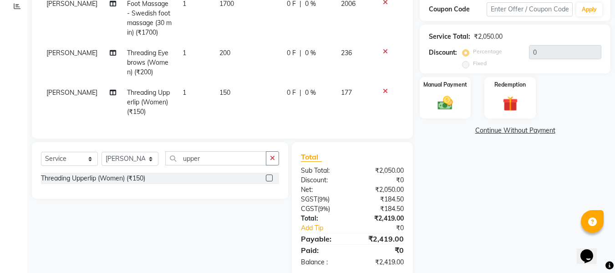
scroll to position [157, 0]
click at [453, 99] on img at bounding box center [446, 102] width 26 height 18
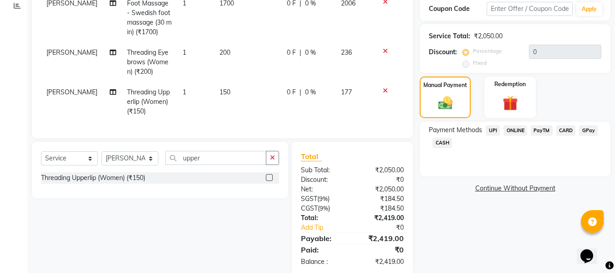
click at [561, 131] on span "CARD" at bounding box center [567, 130] width 20 height 10
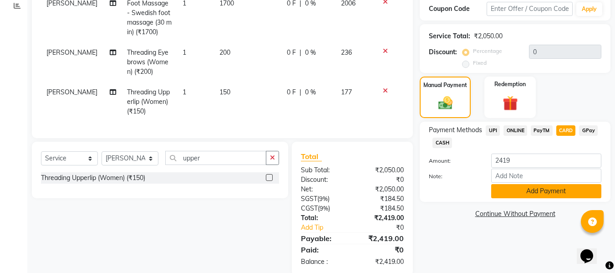
click at [544, 188] on button "Add Payment" at bounding box center [546, 191] width 110 height 14
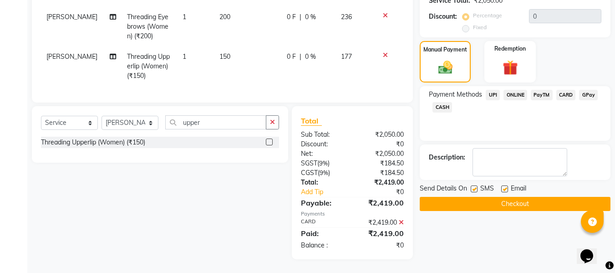
scroll to position [194, 0]
click at [540, 197] on button "Checkout" at bounding box center [515, 204] width 191 height 14
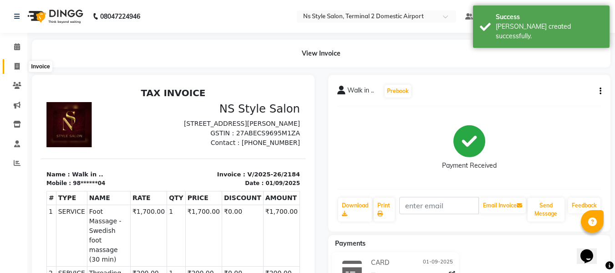
click at [19, 65] on icon at bounding box center [17, 66] width 5 height 7
select select "service"
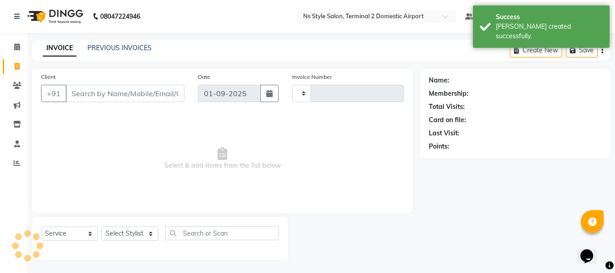
scroll to position [1, 0]
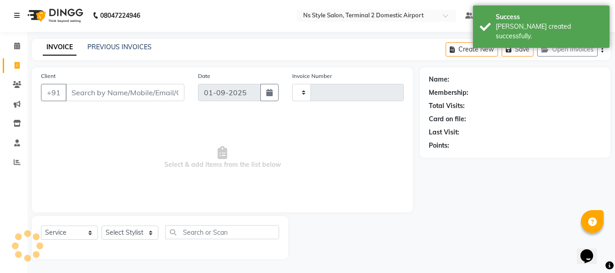
type input "2185"
select select "5661"
click at [100, 91] on input "Client" at bounding box center [125, 92] width 119 height 17
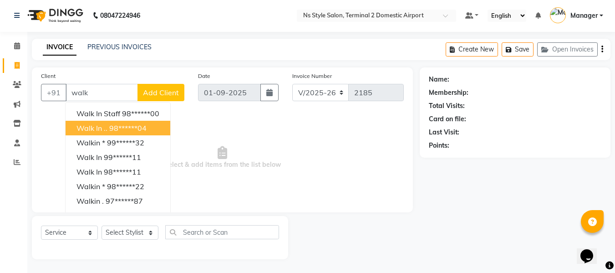
click at [122, 128] on ngb-highlight "98******04" at bounding box center [127, 127] width 37 height 9
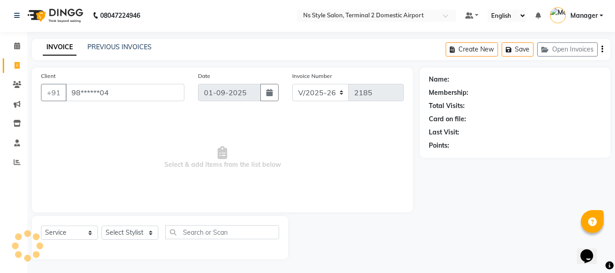
type input "98******04"
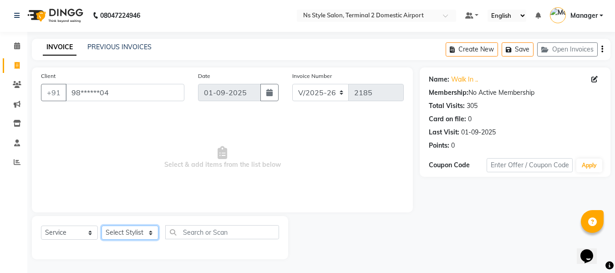
click at [126, 228] on select "Select Stylist ASHA ANIL JADHAV Dilshad Ahmad EHATESHAM ALI EVVA FARHEEN SHAIKH…" at bounding box center [130, 232] width 57 height 14
select select "39697"
click at [102, 225] on select "Select Stylist ASHA ANIL JADHAV Dilshad Ahmad EHATESHAM ALI EVVA FARHEEN SHAIKH…" at bounding box center [130, 232] width 57 height 14
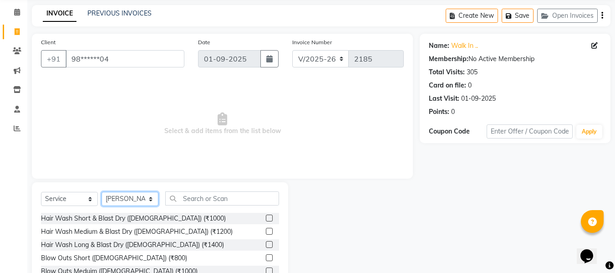
scroll to position [37, 0]
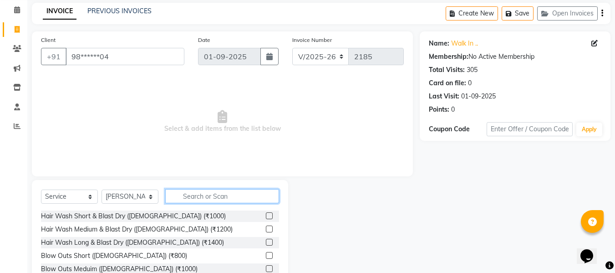
click at [209, 195] on input "text" at bounding box center [222, 196] width 114 height 14
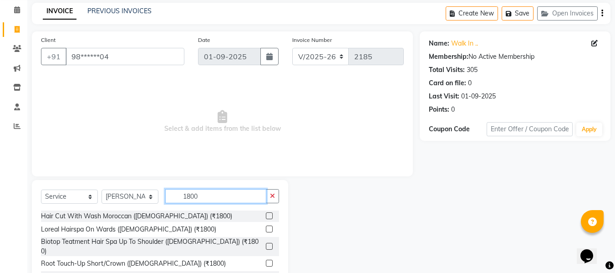
type input "1800"
click at [263, 223] on div "Hair Cut With Wash Moroccan (Female) (₹1800) Loreal Hairspa On Wards (Female) (…" at bounding box center [160, 255] width 238 height 91
click at [266, 227] on label at bounding box center [269, 228] width 7 height 7
click at [266, 227] on input "checkbox" at bounding box center [269, 229] width 6 height 6
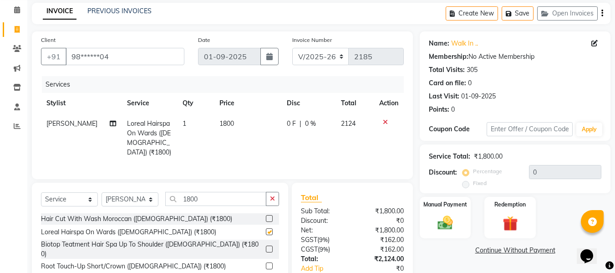
checkbox input "false"
click at [436, 225] on img at bounding box center [446, 223] width 26 height 18
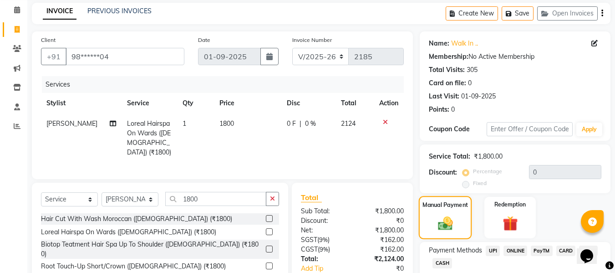
scroll to position [93, 0]
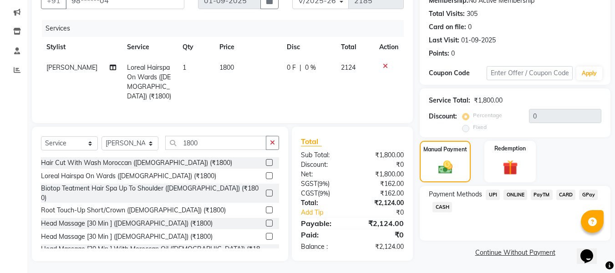
click at [566, 195] on span "CARD" at bounding box center [567, 194] width 20 height 10
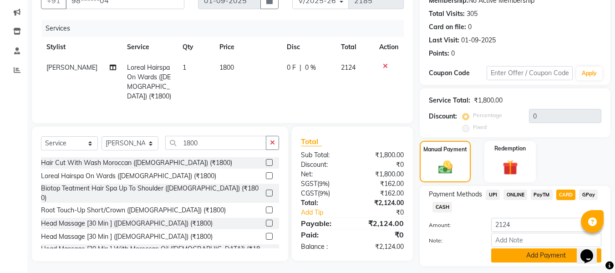
click at [533, 254] on button "Add Payment" at bounding box center [546, 255] width 110 height 14
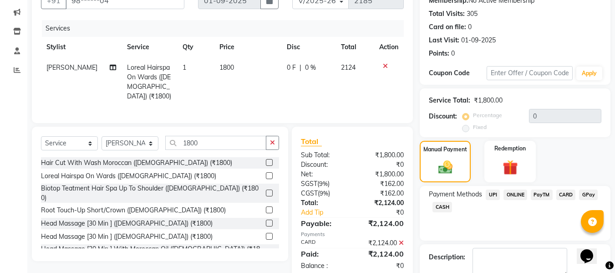
scroll to position [144, 0]
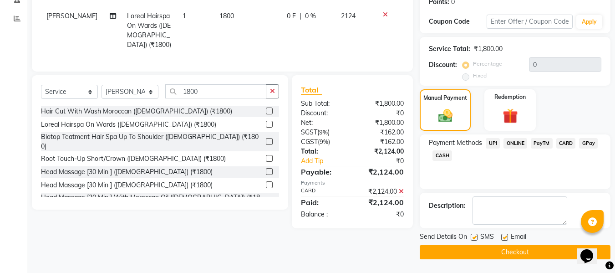
click at [527, 254] on button "Checkout" at bounding box center [515, 252] width 191 height 14
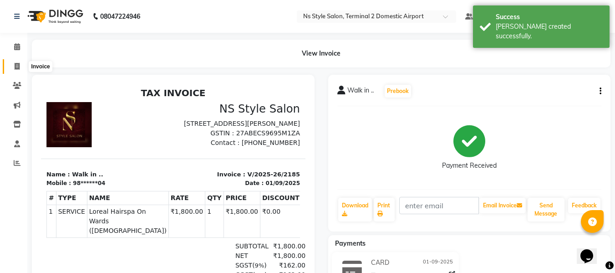
click at [21, 69] on span at bounding box center [17, 66] width 16 height 10
select select "service"
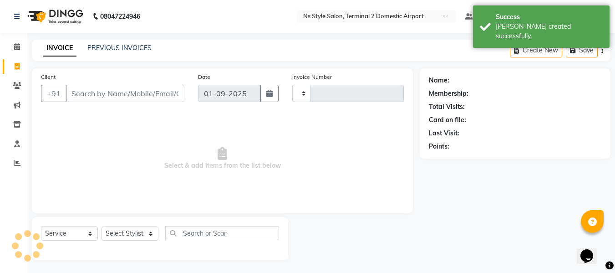
scroll to position [1, 0]
type input "2186"
select select "5661"
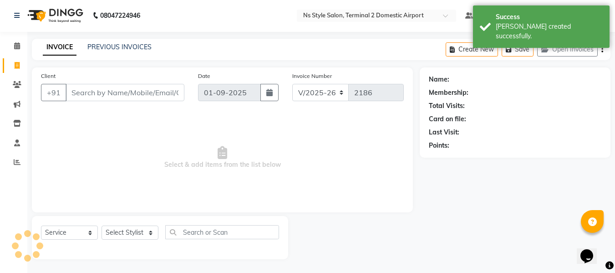
click at [86, 96] on input "Client" at bounding box center [125, 92] width 119 height 17
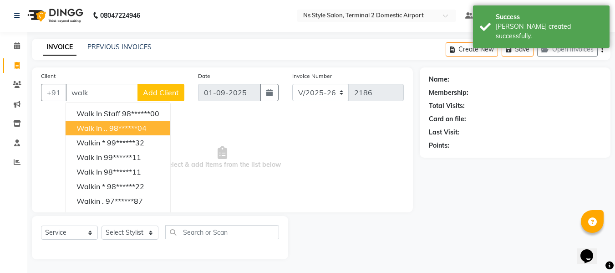
click at [106, 130] on span "Walk in .." at bounding box center [92, 127] width 31 height 9
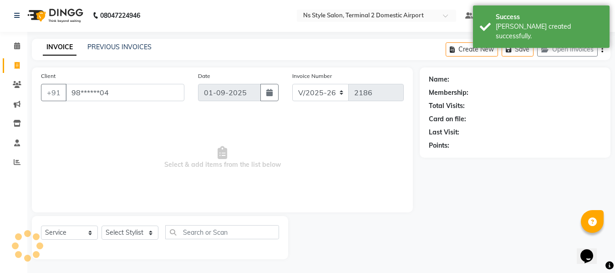
type input "98******04"
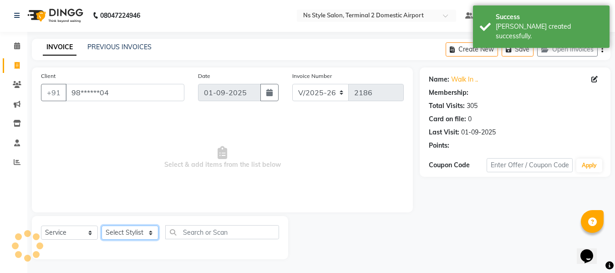
drag, startPoint x: 128, startPoint y: 232, endPoint x: 130, endPoint y: 195, distance: 37.0
click at [130, 195] on div "Client +91 98******04 Date 01-09-2025 Invoice Number V/2025 V/2025-26 2186 Sele…" at bounding box center [222, 163] width 395 height 192
select select "39697"
click at [102, 225] on select "Select Stylist ASHA ANIL JADHAV Dilshad Ahmad EHATESHAM ALI EVVA FARHEEN SHAIKH…" at bounding box center [130, 232] width 57 height 14
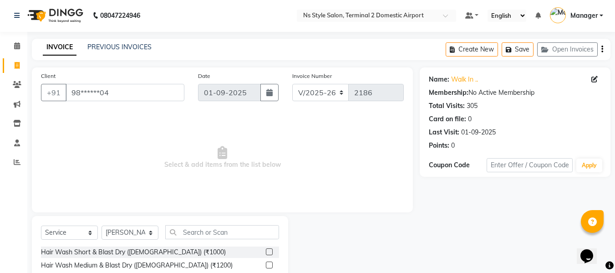
drag, startPoint x: 211, startPoint y: 240, endPoint x: 210, endPoint y: 231, distance: 8.2
click at [210, 231] on div "Select Service Product Membership Package Voucher Prepaid Gift Card Select Styl…" at bounding box center [160, 235] width 238 height 21
click at [210, 231] on input "text" at bounding box center [222, 232] width 114 height 14
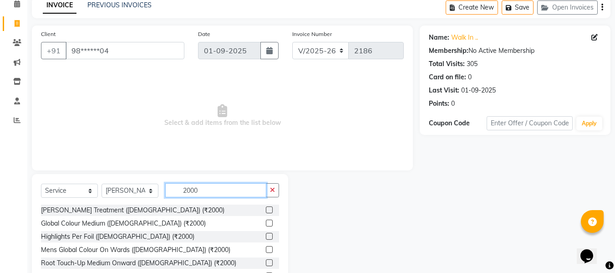
scroll to position [46, 0]
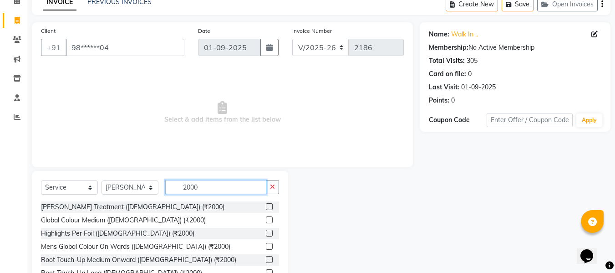
type input "2000"
click at [266, 204] on label at bounding box center [269, 206] width 7 height 7
click at [266, 204] on input "checkbox" at bounding box center [269, 207] width 6 height 6
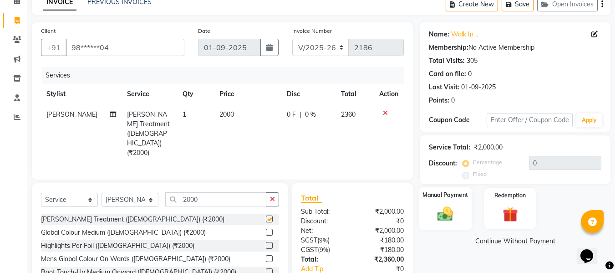
checkbox input "false"
click at [438, 217] on img at bounding box center [446, 213] width 26 height 18
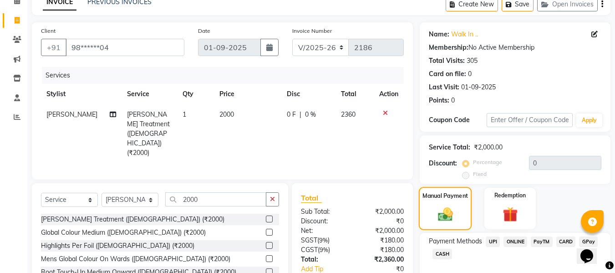
scroll to position [93, 0]
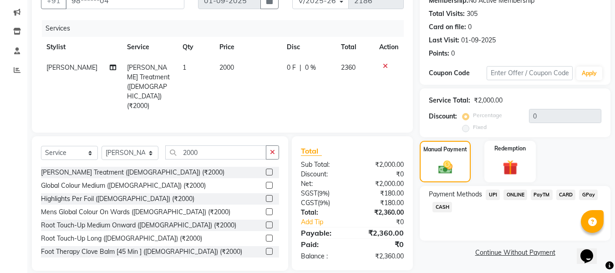
drag, startPoint x: 567, startPoint y: 195, endPoint x: 566, endPoint y: 204, distance: 8.7
click at [566, 204] on div "Payment Methods UPI ONLINE PayTM CARD GPay CASH" at bounding box center [515, 201] width 173 height 25
click at [562, 190] on span "CARD" at bounding box center [567, 194] width 20 height 10
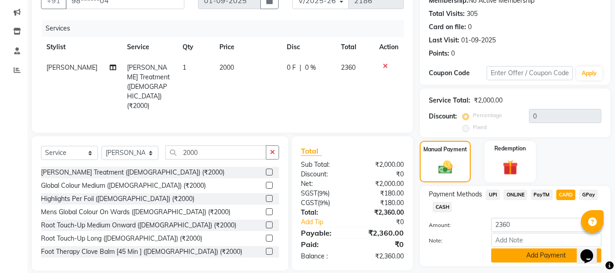
click at [540, 251] on button "Add Payment" at bounding box center [546, 255] width 110 height 14
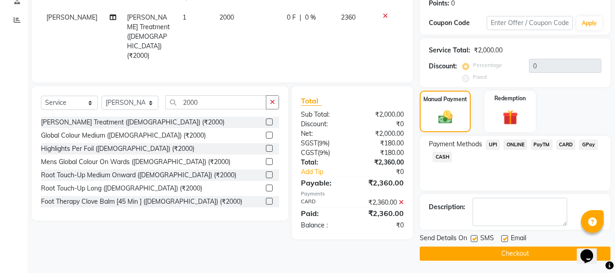
scroll to position [144, 0]
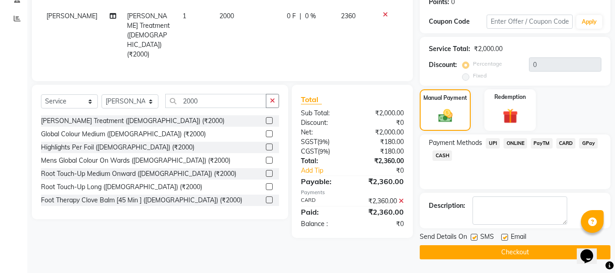
click at [533, 253] on button "Checkout" at bounding box center [515, 252] width 191 height 14
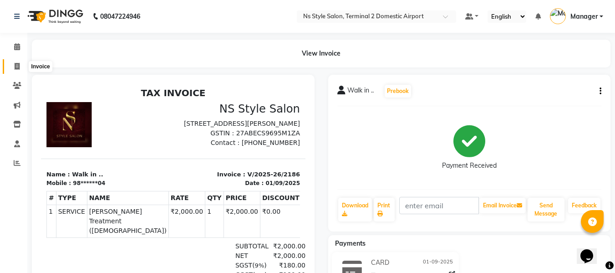
click at [14, 63] on span at bounding box center [17, 66] width 16 height 10
select select "5661"
select select "service"
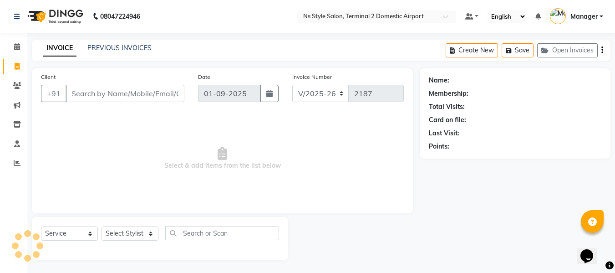
scroll to position [1, 0]
click at [82, 91] on input "Client" at bounding box center [125, 92] width 119 height 17
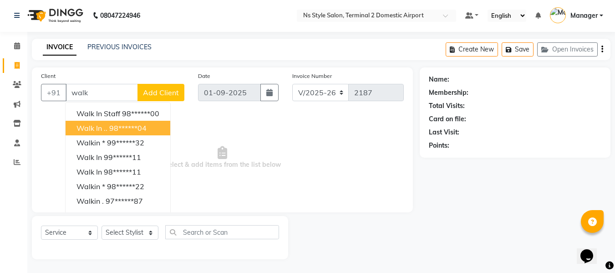
click at [107, 133] on button "Walk in .. 98******04" at bounding box center [118, 128] width 105 height 15
type input "98******04"
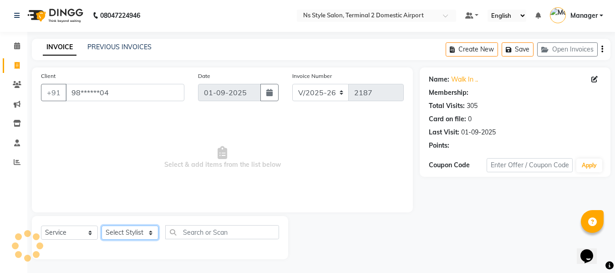
click at [130, 230] on select "Select Stylist ASHA ANIL JADHAV Dilshad Ahmad EHATESHAM ALI EVVA FARHEEN SHAIKH…" at bounding box center [130, 232] width 57 height 14
select select "39696"
click at [102, 225] on select "Select Stylist ASHA ANIL JADHAV Dilshad Ahmad EHATESHAM ALI EVVA FARHEEN SHAIKH…" at bounding box center [130, 232] width 57 height 14
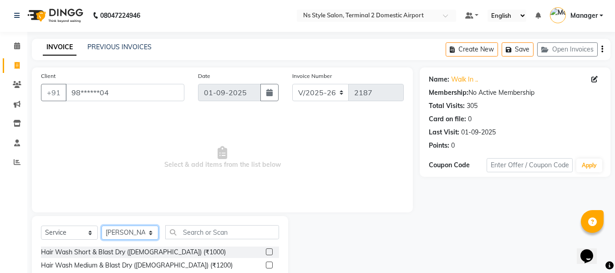
scroll to position [92, 0]
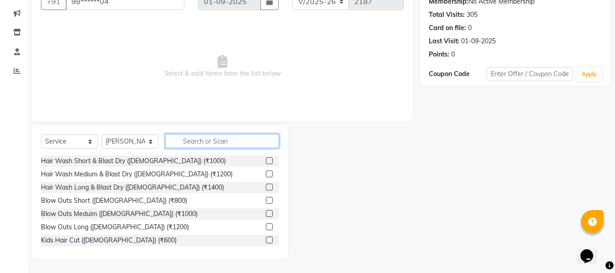
click at [238, 140] on input "text" at bounding box center [222, 141] width 114 height 14
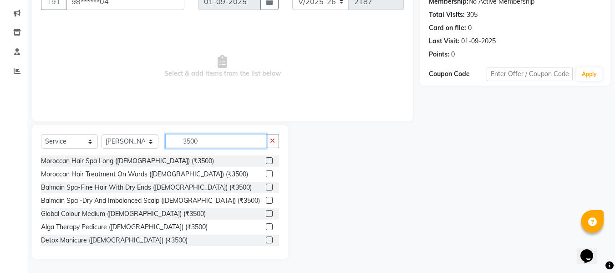
type input "3500"
click at [266, 174] on label at bounding box center [269, 173] width 7 height 7
click at [266, 174] on input "checkbox" at bounding box center [269, 174] width 6 height 6
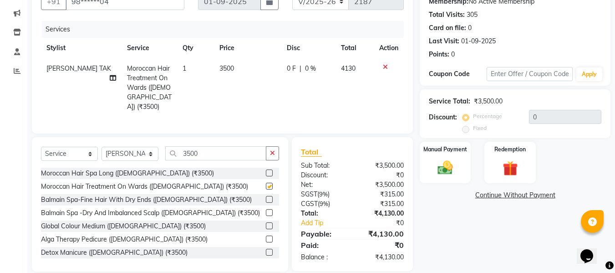
checkbox input "false"
click at [437, 161] on img at bounding box center [446, 167] width 26 height 18
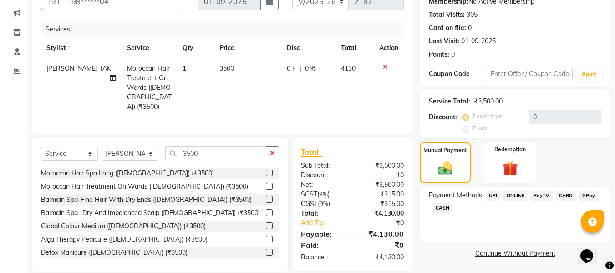
click at [565, 194] on span "CARD" at bounding box center [567, 195] width 20 height 10
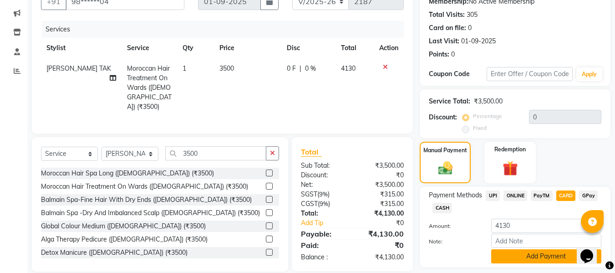
click at [547, 251] on button "Add Payment" at bounding box center [546, 256] width 110 height 14
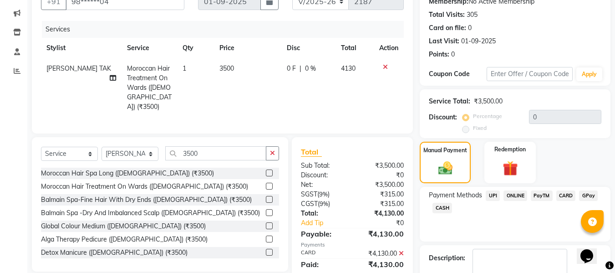
scroll to position [144, 0]
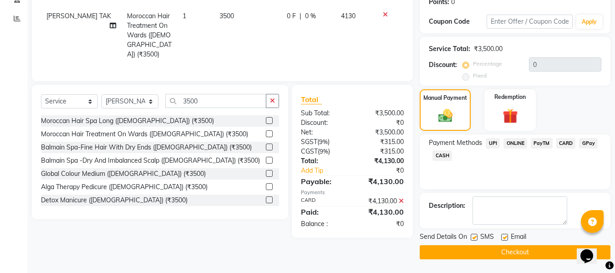
click at [538, 252] on button "Checkout" at bounding box center [515, 252] width 191 height 14
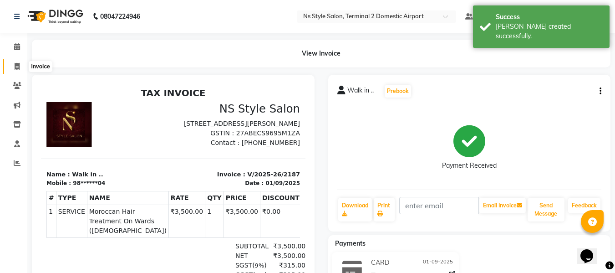
click at [15, 64] on icon at bounding box center [17, 66] width 5 height 7
select select "service"
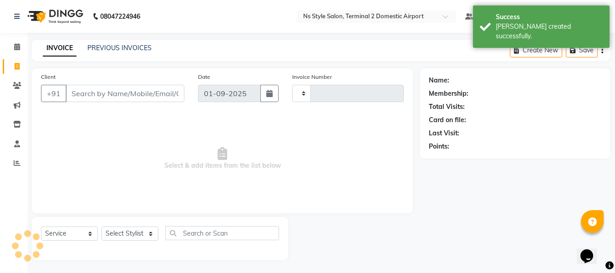
type input "2188"
select select "5661"
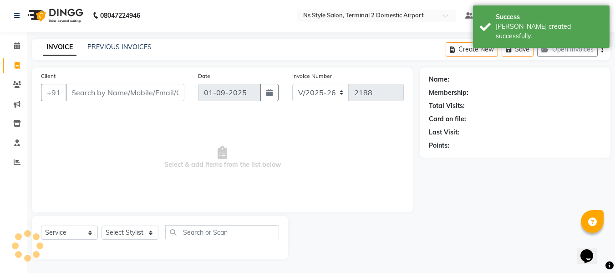
click at [105, 91] on input "Client" at bounding box center [125, 92] width 119 height 17
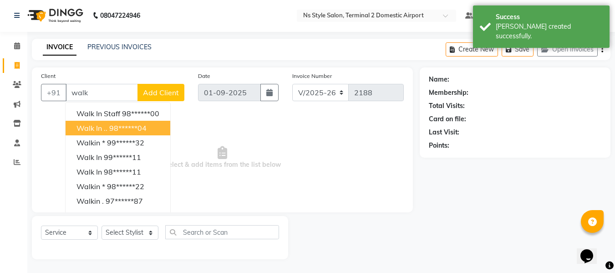
click at [109, 123] on ngb-highlight "98******04" at bounding box center [127, 127] width 37 height 9
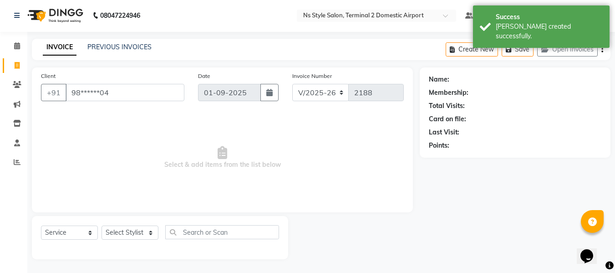
type input "98******04"
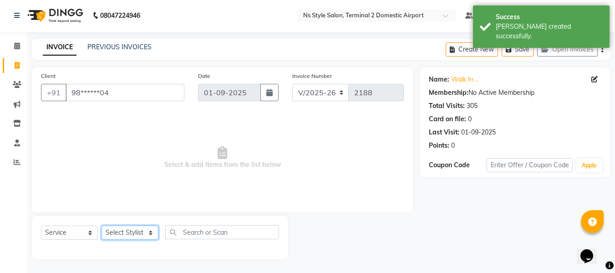
drag, startPoint x: 132, startPoint y: 235, endPoint x: 144, endPoint y: 15, distance: 220.3
click at [144, 15] on app-home "08047224946 Select Location × Ns Style Salon, Terminal 2 Domestic Airport Defau…" at bounding box center [307, 136] width 615 height 274
select select "45698"
click at [102, 225] on select "Select Stylist ASHA ANIL JADHAV Dilshad Ahmad EHATESHAM ALI EVVA FARHEEN SHAIKH…" at bounding box center [130, 232] width 57 height 14
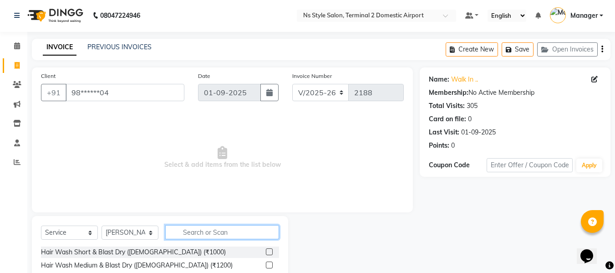
click at [238, 232] on input "text" at bounding box center [222, 232] width 114 height 14
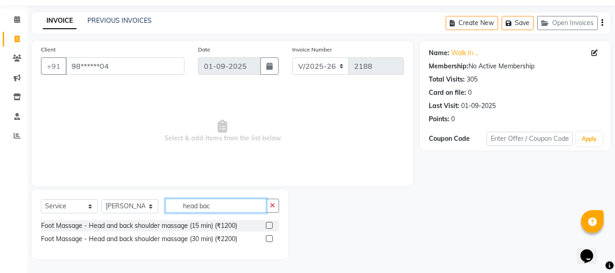
type input "head bac"
click at [270, 224] on label at bounding box center [269, 225] width 7 height 7
click at [270, 224] on input "checkbox" at bounding box center [269, 226] width 6 height 6
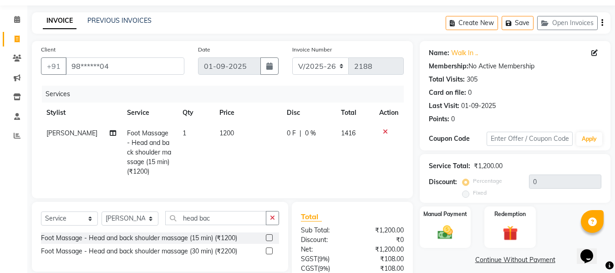
click at [268, 241] on label at bounding box center [269, 237] width 7 height 7
click at [268, 241] on input "checkbox" at bounding box center [269, 238] width 6 height 6
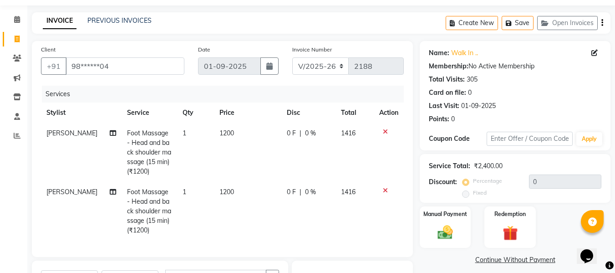
checkbox input "false"
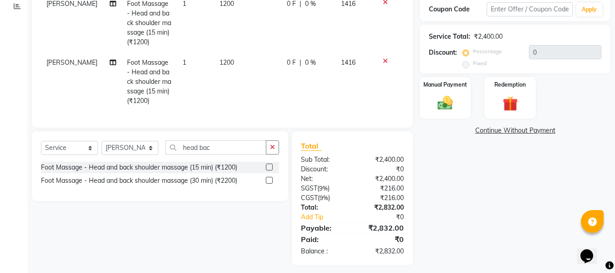
scroll to position [157, 0]
drag, startPoint x: 139, startPoint y: 156, endPoint x: 151, endPoint y: -55, distance: 211.2
select select "39691"
click at [102, 147] on select "Select Stylist ASHA ANIL JADHAV Dilshad Ahmad EHATESHAM ALI EVVA FARHEEN SHAIKH…" at bounding box center [130, 147] width 57 height 14
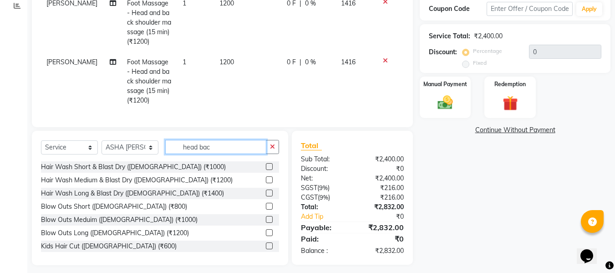
click at [214, 151] on input "head bac" at bounding box center [215, 147] width 101 height 14
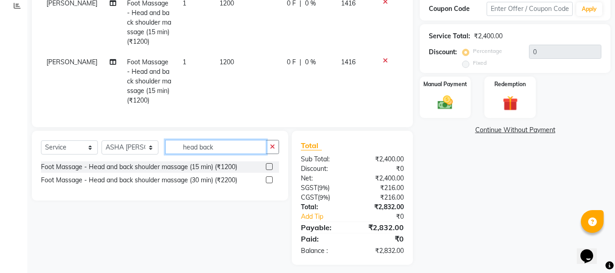
type input "head back"
click at [271, 170] on label at bounding box center [269, 166] width 7 height 7
click at [271, 170] on input "checkbox" at bounding box center [269, 167] width 6 height 6
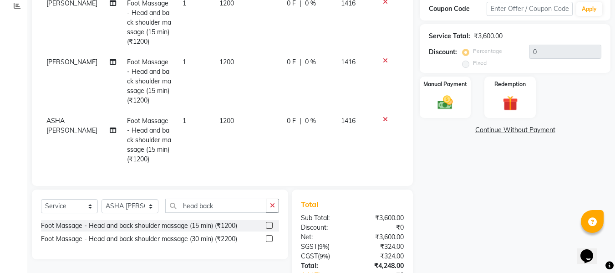
click at [270, 229] on label at bounding box center [269, 225] width 7 height 7
click at [270, 229] on input "checkbox" at bounding box center [269, 226] width 6 height 6
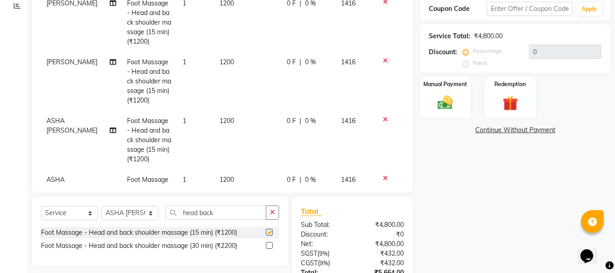
checkbox input "false"
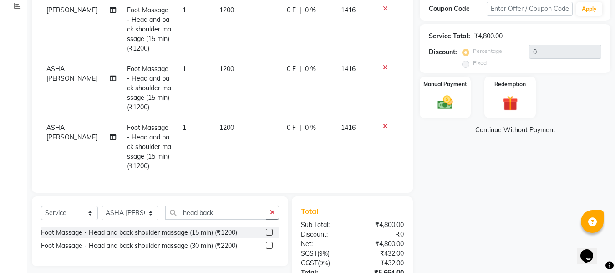
scroll to position [228, 0]
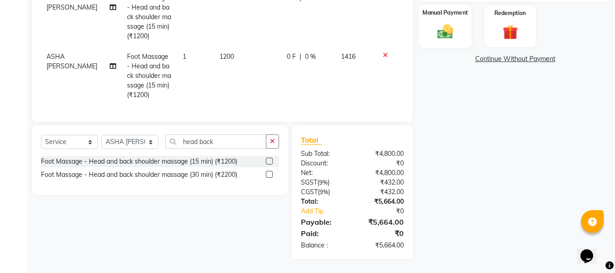
click at [444, 23] on img at bounding box center [446, 31] width 26 height 18
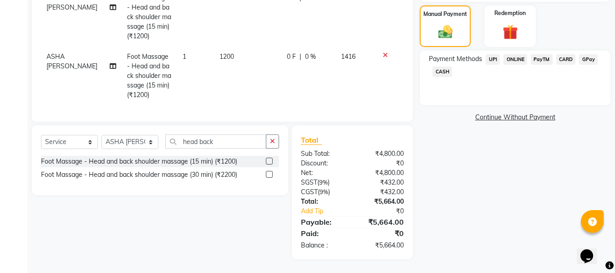
click at [563, 60] on span "CARD" at bounding box center [567, 59] width 20 height 10
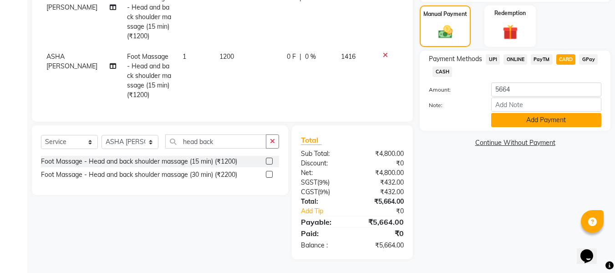
click at [560, 122] on button "Add Payment" at bounding box center [546, 120] width 110 height 14
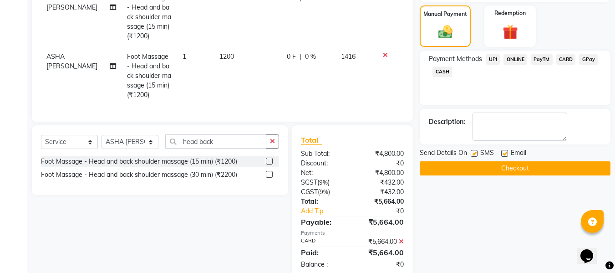
scroll to position [247, 0]
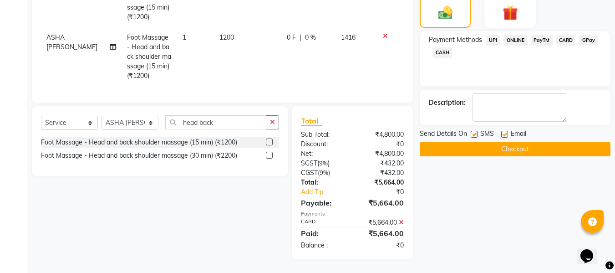
click at [535, 153] on button "Checkout" at bounding box center [515, 149] width 191 height 14
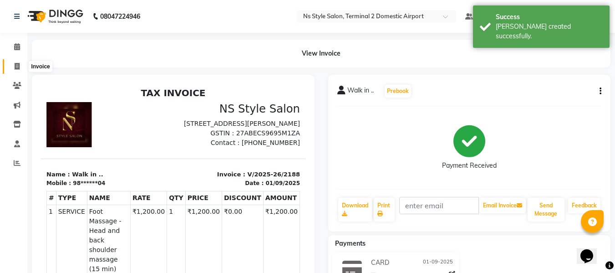
click at [14, 64] on span at bounding box center [17, 66] width 16 height 10
select select "service"
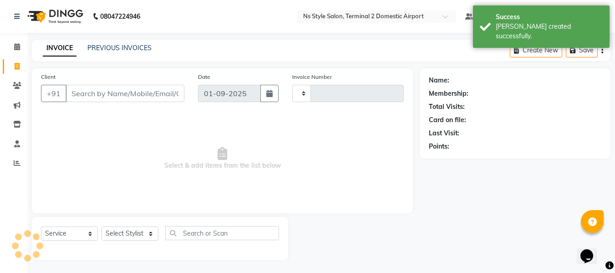
scroll to position [1, 0]
type input "2189"
select select "5661"
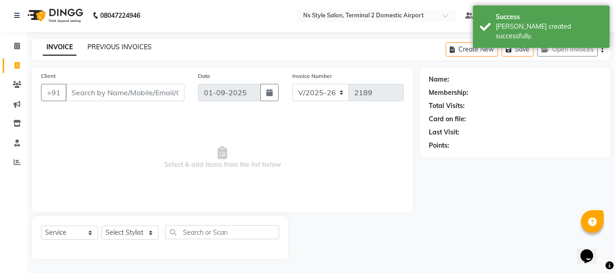
click at [135, 44] on link "PREVIOUS INVOICES" at bounding box center [119, 47] width 64 height 8
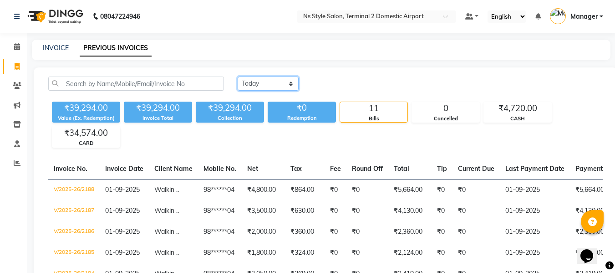
click at [264, 81] on select "Today Yesterday Custom Range" at bounding box center [268, 84] width 61 height 14
select select "yesterday"
click at [238, 77] on select "Today Yesterday Custom Range" at bounding box center [268, 84] width 61 height 14
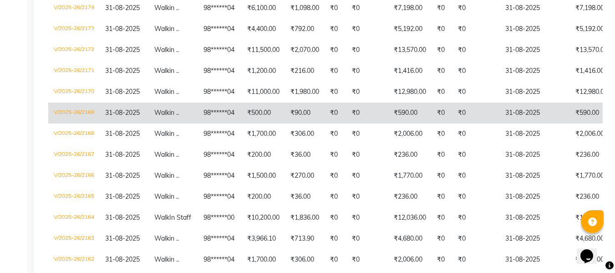
scroll to position [307, 0]
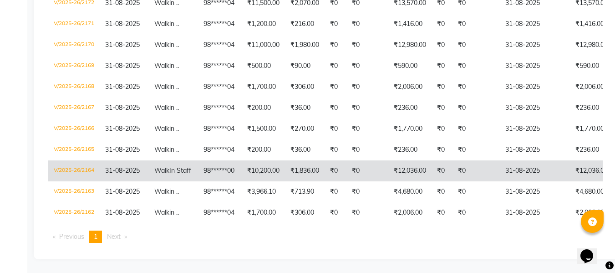
click at [419, 160] on td "₹12,036.00" at bounding box center [409, 170] width 43 height 21
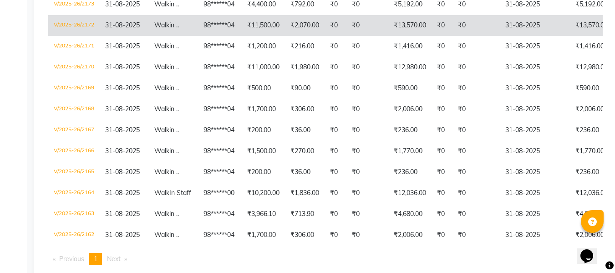
scroll to position [270, 0]
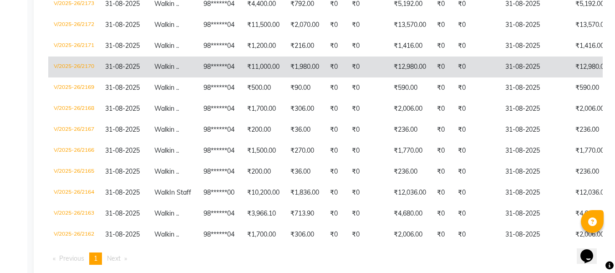
click at [428, 71] on td "₹12,980.00" at bounding box center [409, 66] width 43 height 21
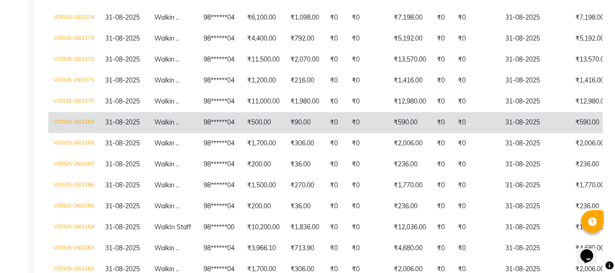
scroll to position [236, 0]
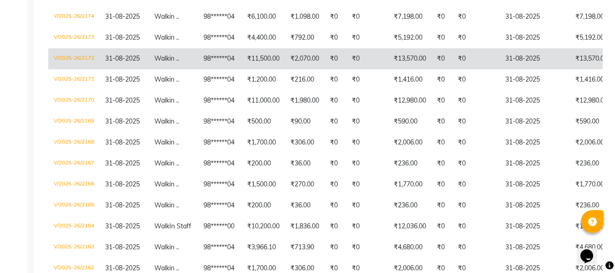
click at [429, 59] on td "₹13,570.00" at bounding box center [409, 58] width 43 height 21
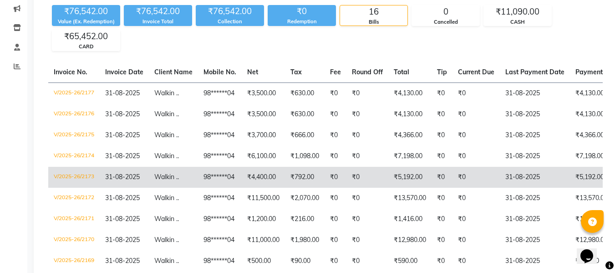
scroll to position [0, 0]
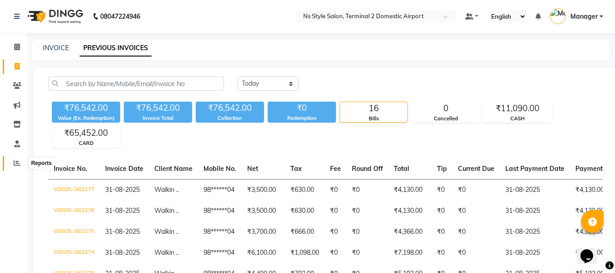
click at [19, 166] on icon at bounding box center [17, 162] width 7 height 7
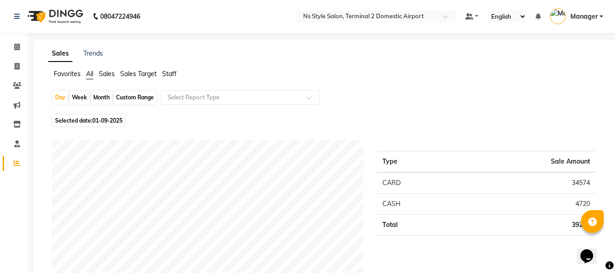
click at [172, 72] on span "Staff" at bounding box center [169, 74] width 15 height 8
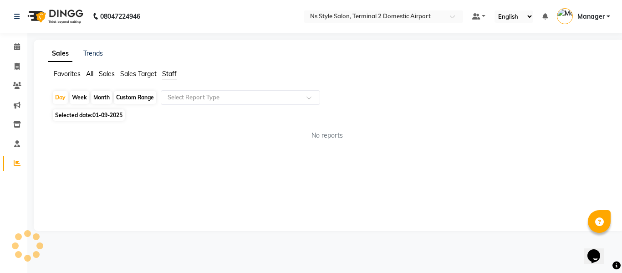
click at [97, 97] on div "Month" at bounding box center [101, 97] width 21 height 13
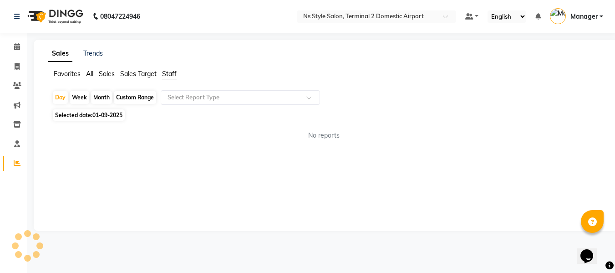
select select "9"
select select "2025"
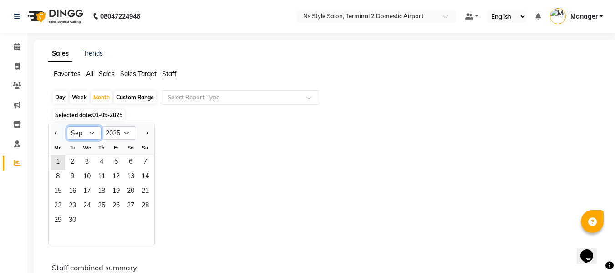
click at [86, 133] on select "Jan Feb Mar Apr May Jun Jul Aug Sep Oct Nov Dec" at bounding box center [84, 133] width 35 height 14
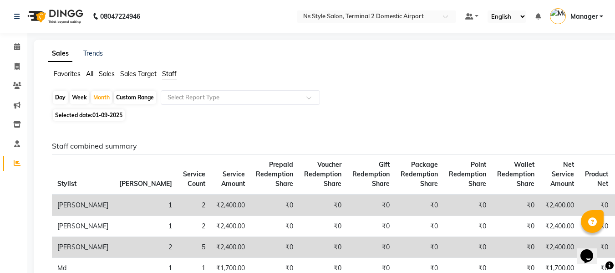
click at [92, 111] on span "Selected date: 01-09-2025" at bounding box center [89, 114] width 72 height 11
select select "9"
select select "2025"
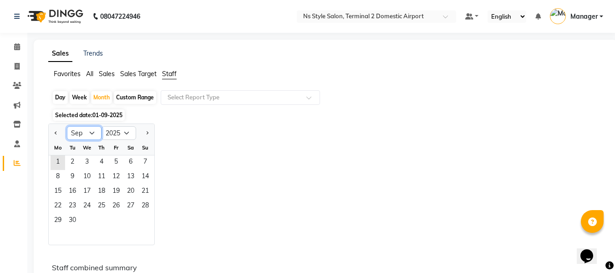
click at [84, 136] on select "Jan Feb Mar Apr May Jun Jul Aug Sep Oct Nov Dec" at bounding box center [84, 133] width 35 height 14
select select "8"
click at [67, 126] on select "Jan Feb Mar Apr May Jun Jul Aug Sep Oct Nov Dec" at bounding box center [84, 133] width 35 height 14
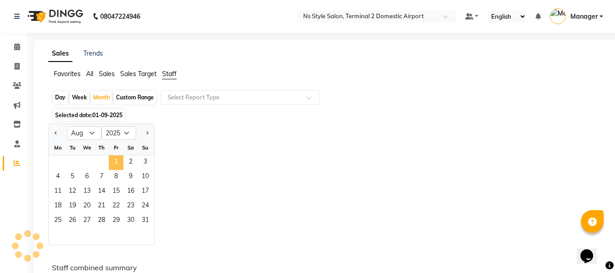
click at [118, 159] on span "1" at bounding box center [116, 162] width 15 height 15
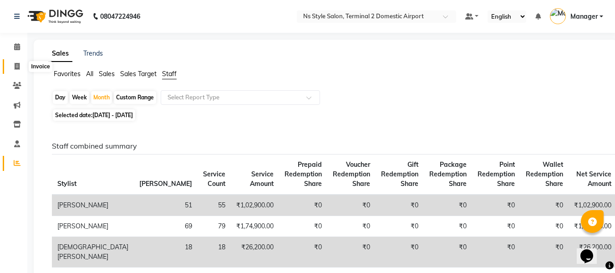
click at [15, 66] on icon at bounding box center [17, 66] width 5 height 7
select select "service"
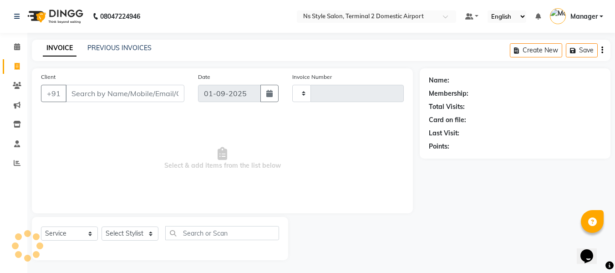
scroll to position [1, 0]
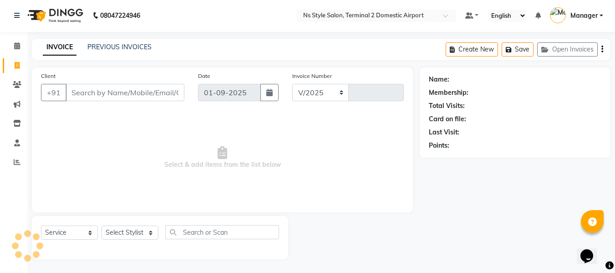
select select "5661"
type input "2189"
click at [115, 46] on link "PREVIOUS INVOICES" at bounding box center [119, 47] width 64 height 8
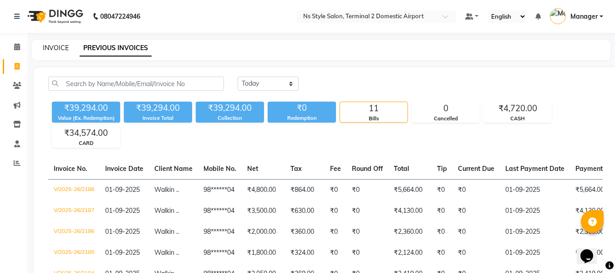
click at [51, 44] on link "INVOICE" at bounding box center [56, 48] width 26 height 8
select select "service"
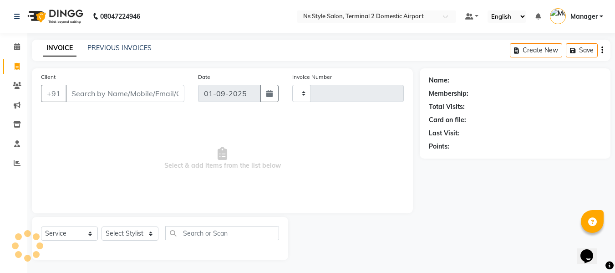
scroll to position [1, 0]
type input "2189"
select select "5661"
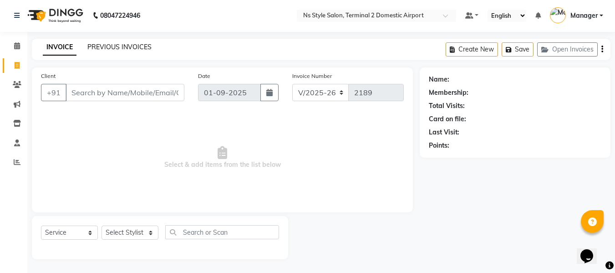
click at [112, 43] on link "PREVIOUS INVOICES" at bounding box center [119, 47] width 64 height 8
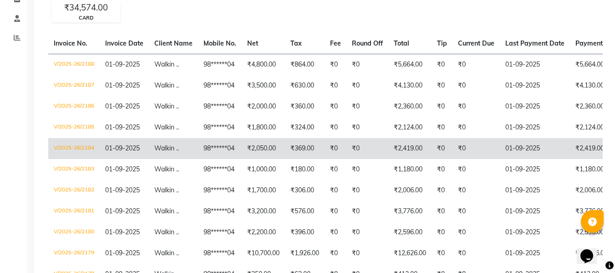
scroll to position [194, 0]
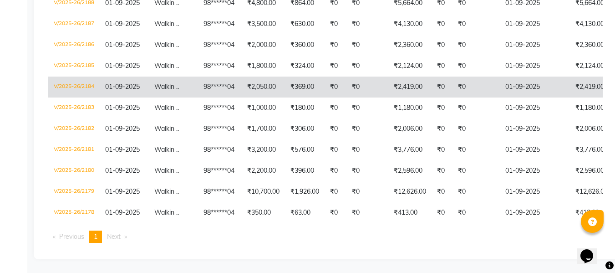
click at [420, 81] on td "₹2,419.00" at bounding box center [409, 87] width 43 height 21
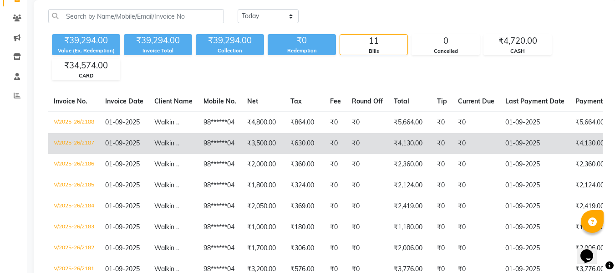
scroll to position [66, 0]
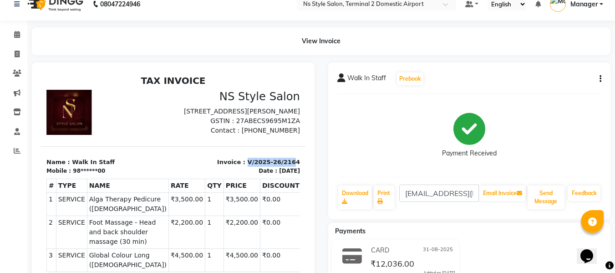
scroll to position [0, 2]
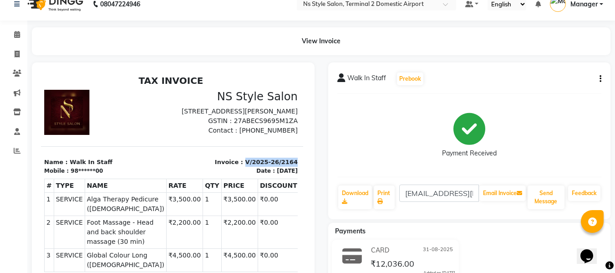
drag, startPoint x: 242, startPoint y: 172, endPoint x: 298, endPoint y: 174, distance: 56.5
click at [298, 174] on html "TAX INVOICE NS Style Salon SHA Gate No 47 To 51 Opt McDonald Andheri East Mumba…" at bounding box center [171, 225] width 265 height 306
copy p "V/2025-26/2164"
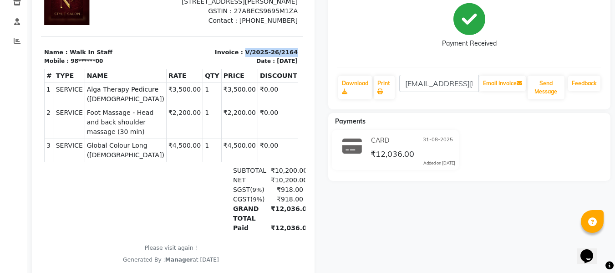
scroll to position [123, 0]
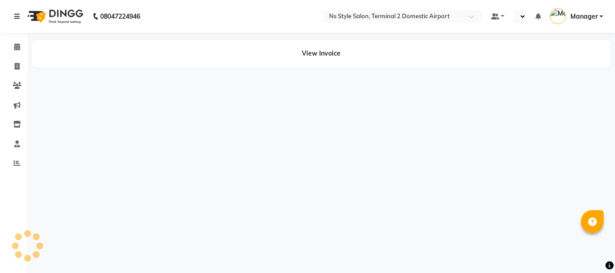
select select "en"
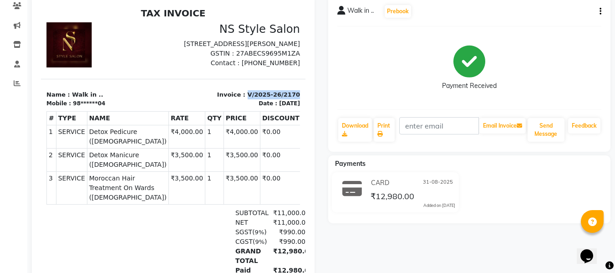
scroll to position [0, 2]
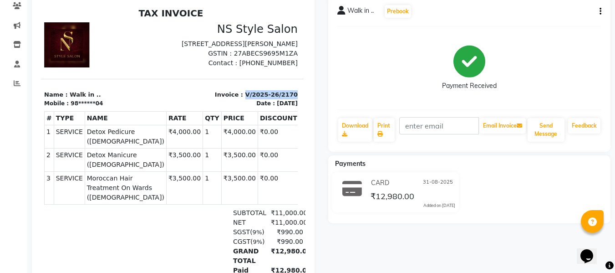
drag, startPoint x: 241, startPoint y: 103, endPoint x: 297, endPoint y: 98, distance: 56.3
click at [297, 98] on html "TAX INVOICE NS Style Salon SHA Gate No 47 To 51 Opt McDonald Andheri East Mumba…" at bounding box center [171, 157] width 265 height 306
copy p "V/2025-26/2170"
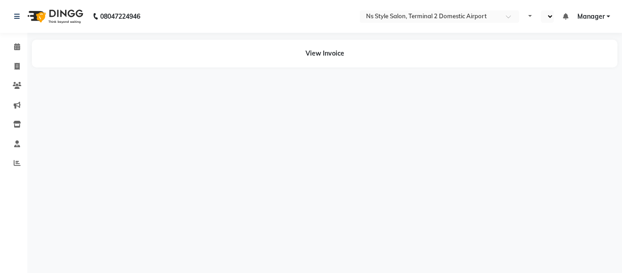
select select "en"
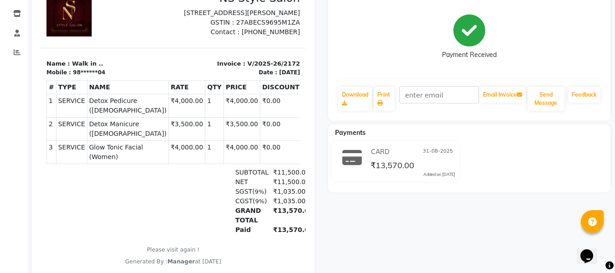
scroll to position [112, 0]
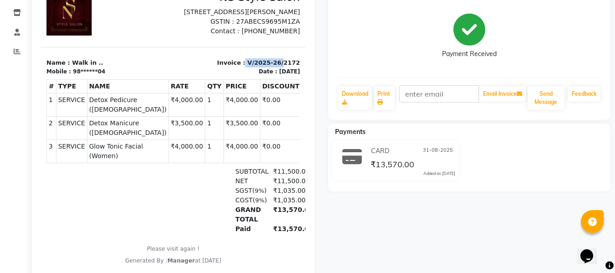
drag, startPoint x: 240, startPoint y: 72, endPoint x: 272, endPoint y: 68, distance: 32.5
click at [272, 67] on p "Invoice : V/2025-26/2172" at bounding box center [240, 62] width 122 height 9
click at [272, 52] on div "TAX INVOICE NS Style Salon [STREET_ADDRESS][PERSON_NAME] GSTIN : 27ABECS9695M1Z…" at bounding box center [173, 120] width 265 height 289
drag, startPoint x: 272, startPoint y: 52, endPoint x: 242, endPoint y: 72, distance: 35.6
click at [242, 72] on div "TAX INVOICE NS Style Salon [STREET_ADDRESS][PERSON_NAME] GSTIN : 27ABECS9695M1Z…" at bounding box center [173, 120] width 265 height 289
